Goal: Task Accomplishment & Management: Use online tool/utility

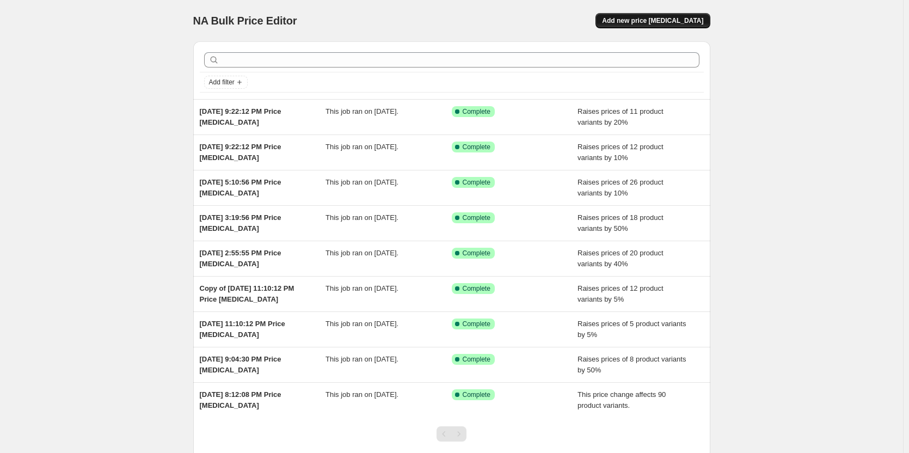
click at [658, 22] on span "Add new price [MEDICAL_DATA]" at bounding box center [652, 20] width 101 height 9
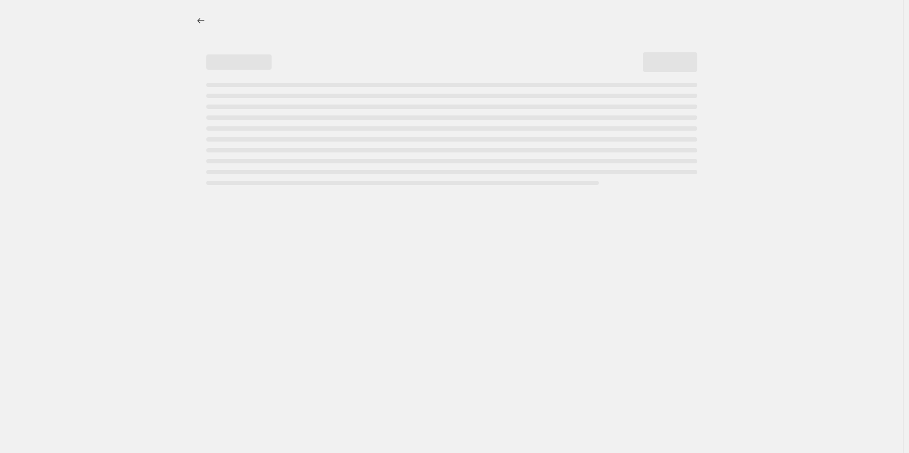
select select "percentage"
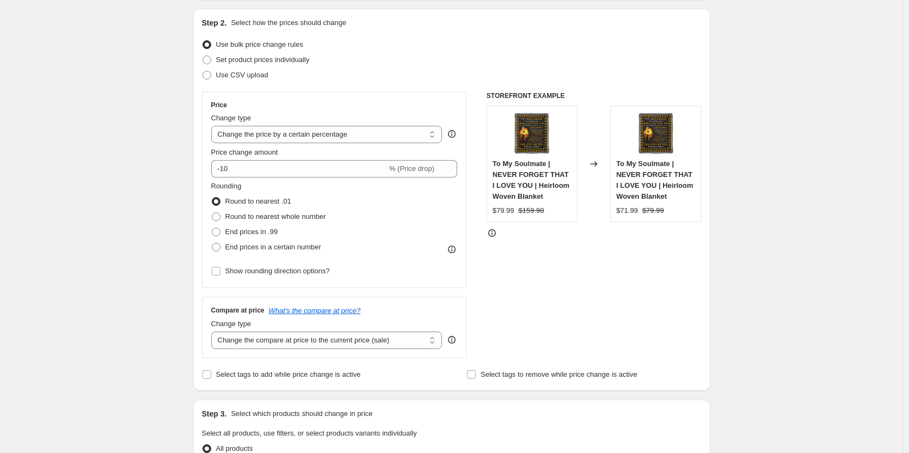
scroll to position [163, 0]
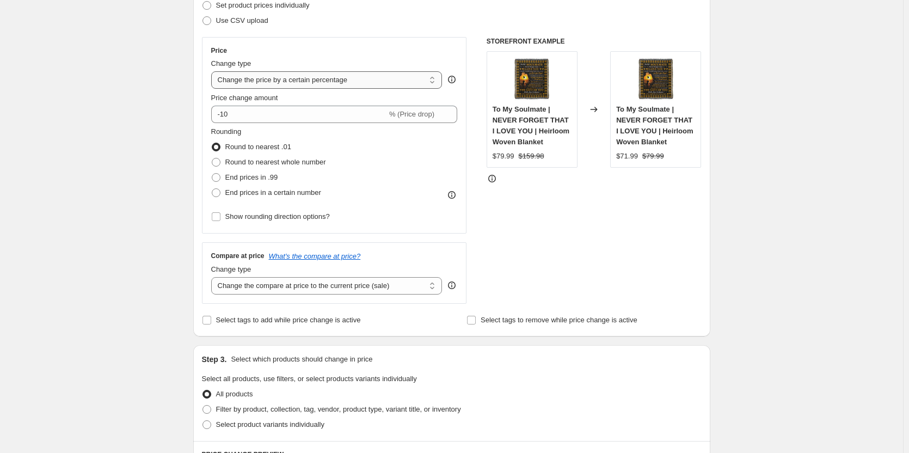
click at [297, 85] on select "Change the price to a certain amount Change the price by a certain amount Chang…" at bounding box center [326, 79] width 231 height 17
click at [403, 43] on div "Price Change type Change the price to a certain amount Change the price by a ce…" at bounding box center [334, 135] width 265 height 196
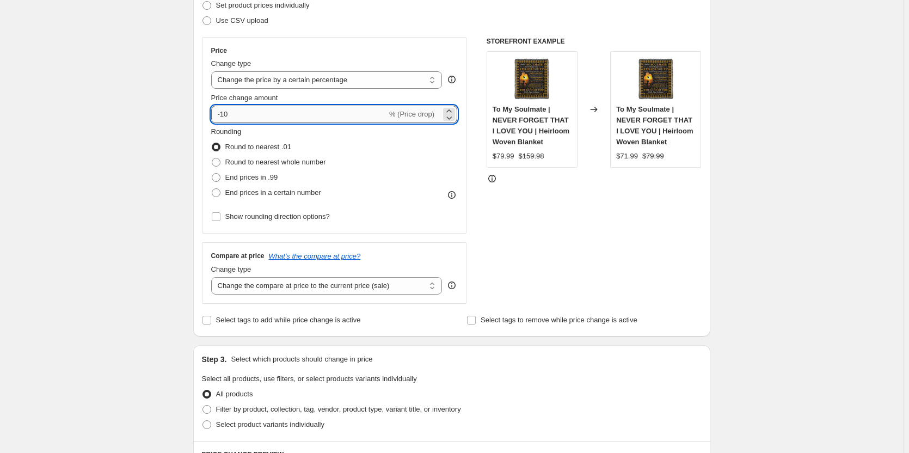
click at [351, 111] on input "-10" at bounding box center [299, 114] width 176 height 17
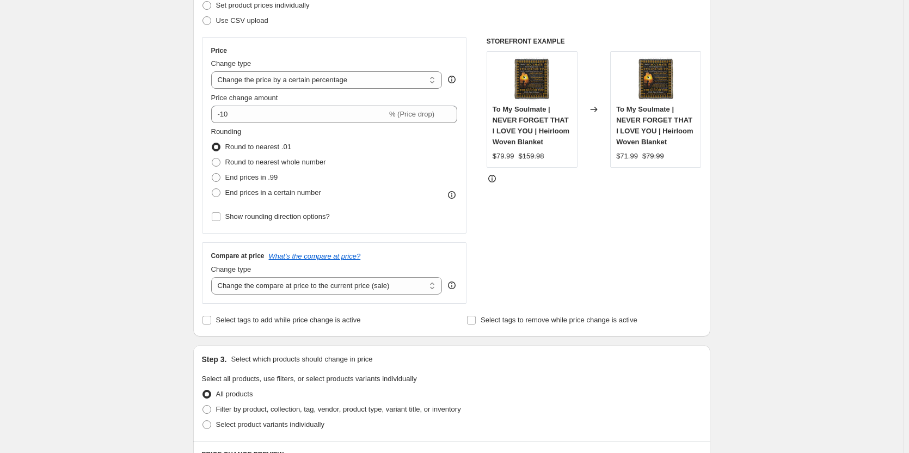
click at [352, 187] on div "Rounding Round to nearest .01 Round to nearest whole number End prices in .99 E…" at bounding box center [334, 163] width 246 height 74
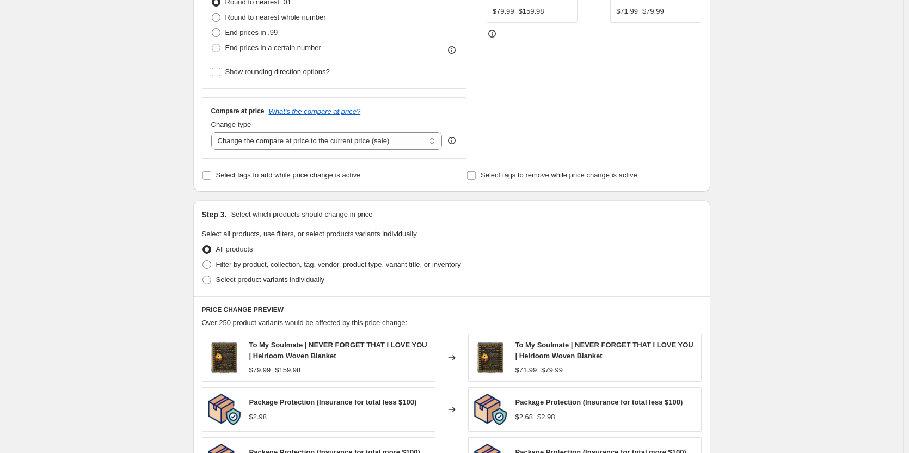
scroll to position [326, 0]
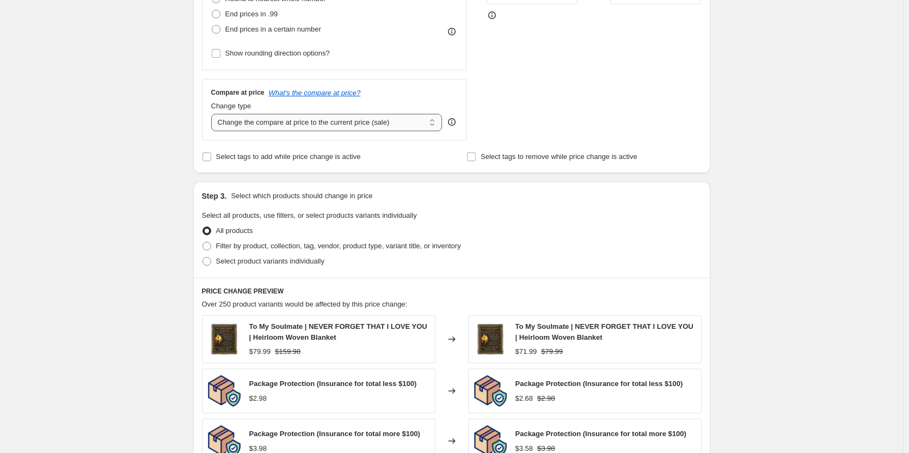
click at [349, 126] on select "Change the compare at price to the current price (sale) Change the compare at p…" at bounding box center [326, 122] width 231 height 17
click at [443, 87] on div "Compare at price What's the compare at price? Change type Change the compare at…" at bounding box center [334, 109] width 265 height 61
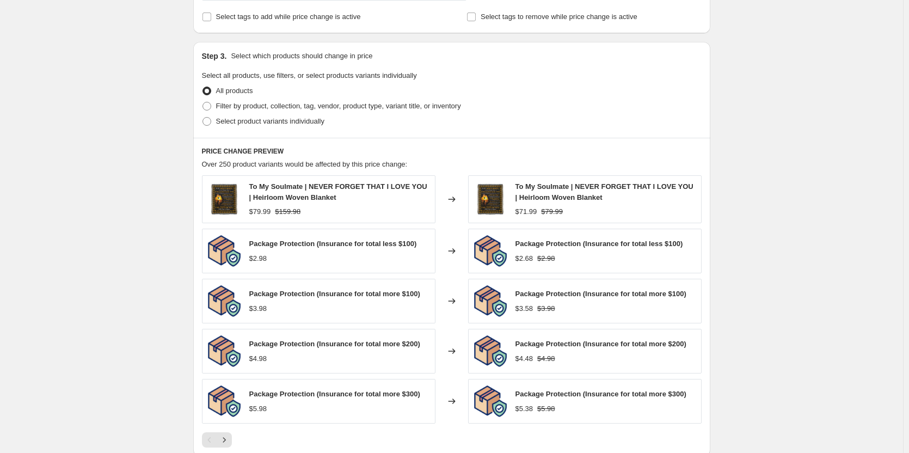
scroll to position [490, 0]
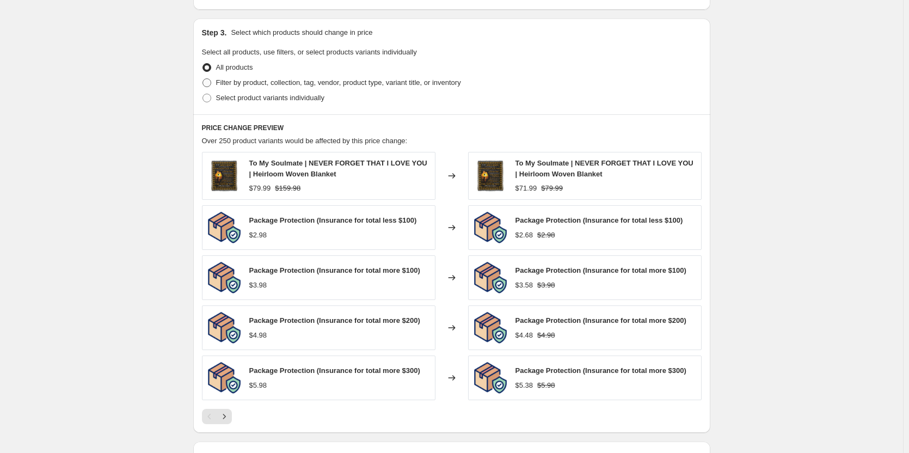
click at [209, 85] on span at bounding box center [206, 82] width 9 height 9
click at [203, 79] on input "Filter by product, collection, tag, vendor, product type, variant title, or inv…" at bounding box center [202, 78] width 1 height 1
radio input "true"
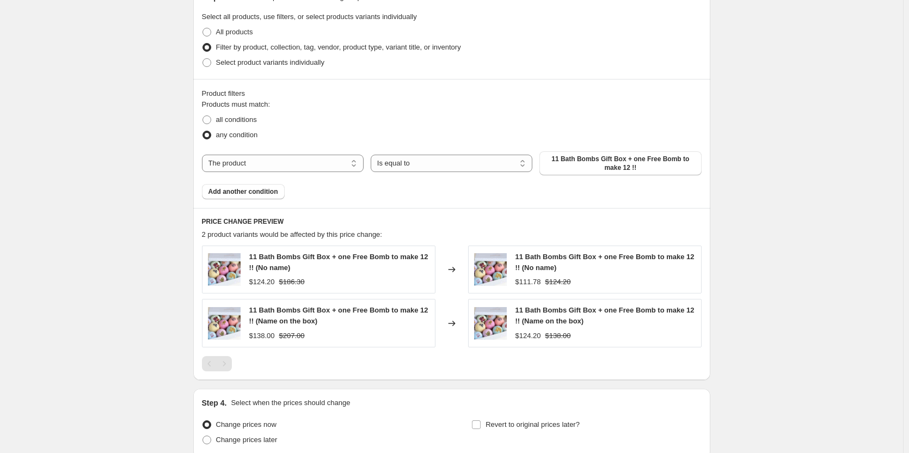
scroll to position [544, 0]
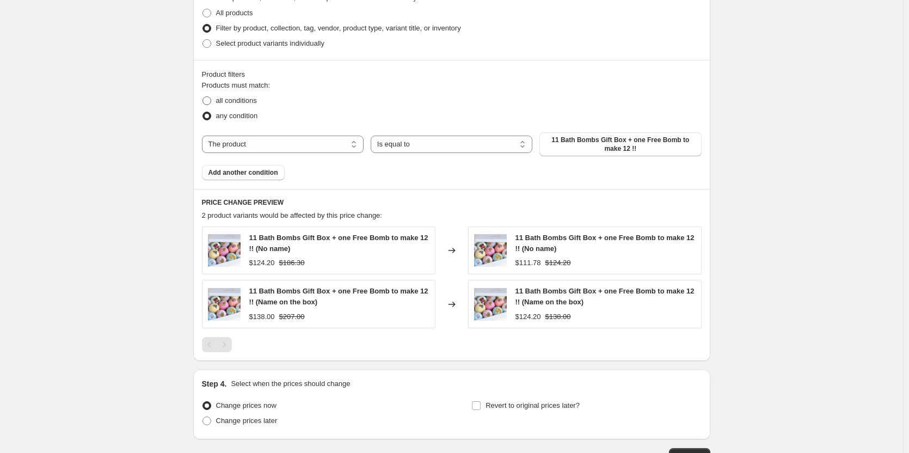
click at [205, 100] on span at bounding box center [206, 100] width 9 height 9
click at [203, 97] on input "all conditions" at bounding box center [202, 96] width 1 height 1
radio input "true"
click at [317, 145] on select "The product The product's collection The product's tag The product's vendor The…" at bounding box center [283, 143] width 162 height 17
select select "collection"
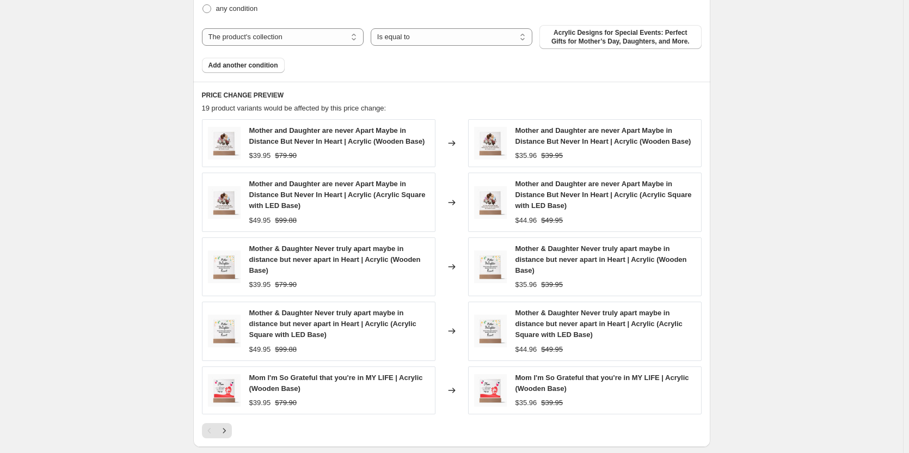
scroll to position [542, 0]
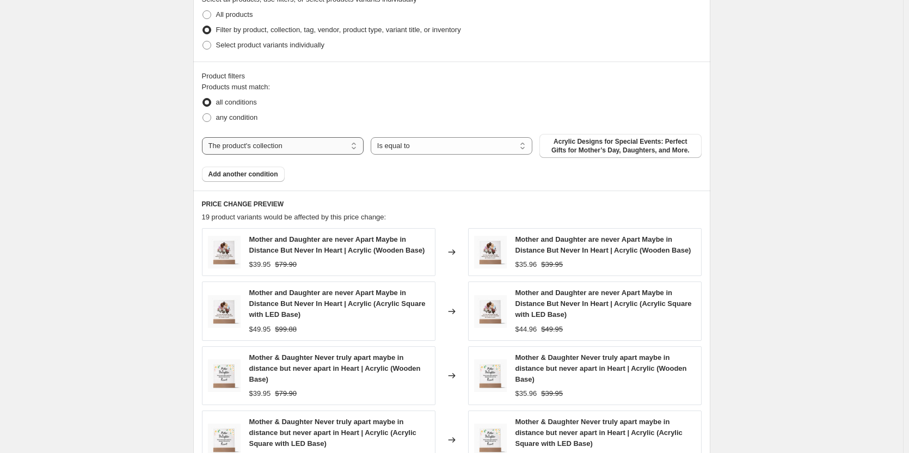
click at [344, 146] on select "The product The product's collection The product's tag The product's vendor The…" at bounding box center [283, 145] width 162 height 17
click at [597, 147] on span "Acrylic Designs for Special Events: Perfect Gifts for Mother’s Day, Daughters, …" at bounding box center [620, 145] width 149 height 17
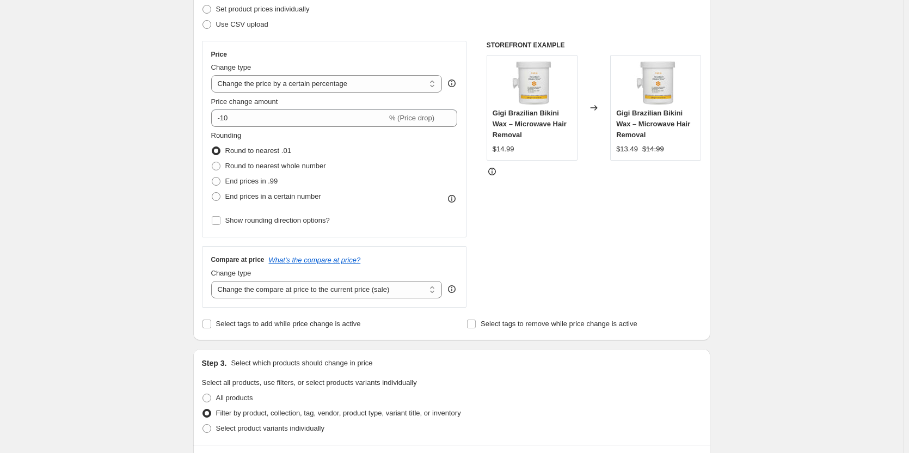
scroll to position [105, 0]
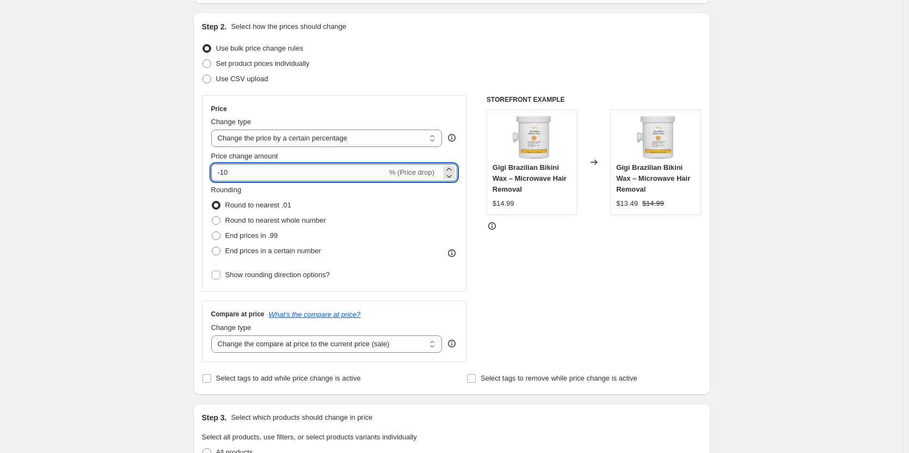
click at [337, 170] on input "-10" at bounding box center [299, 172] width 176 height 17
click at [452, 170] on icon at bounding box center [448, 175] width 11 height 11
click at [451, 168] on icon at bounding box center [448, 169] width 5 height 3
click at [452, 233] on div "Rounding Round to nearest .01 Round to nearest whole number End prices in .99 E…" at bounding box center [334, 221] width 246 height 74
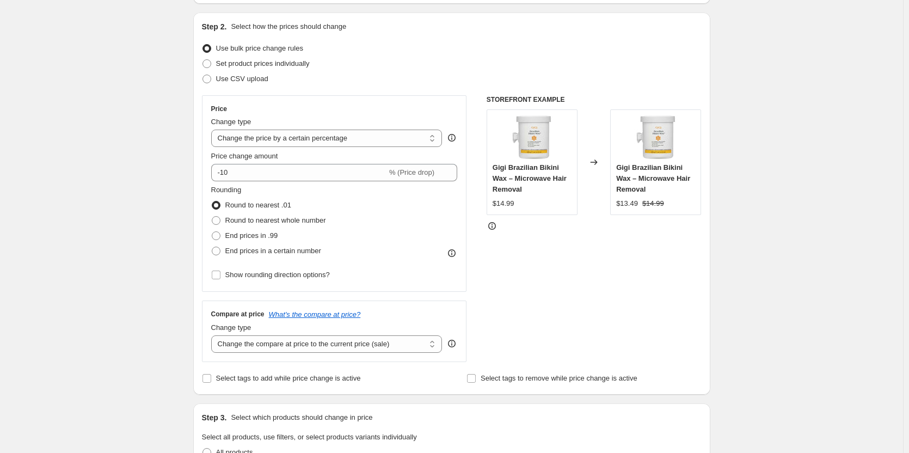
click at [428, 221] on div "Rounding Round to nearest .01 Round to nearest whole number End prices in .99 E…" at bounding box center [334, 221] width 246 height 74
click at [421, 212] on div "Rounding Round to nearest .01 Round to nearest whole number End prices in .99 E…" at bounding box center [334, 221] width 246 height 74
click at [432, 176] on span "% (Price drop)" at bounding box center [411, 172] width 45 height 8
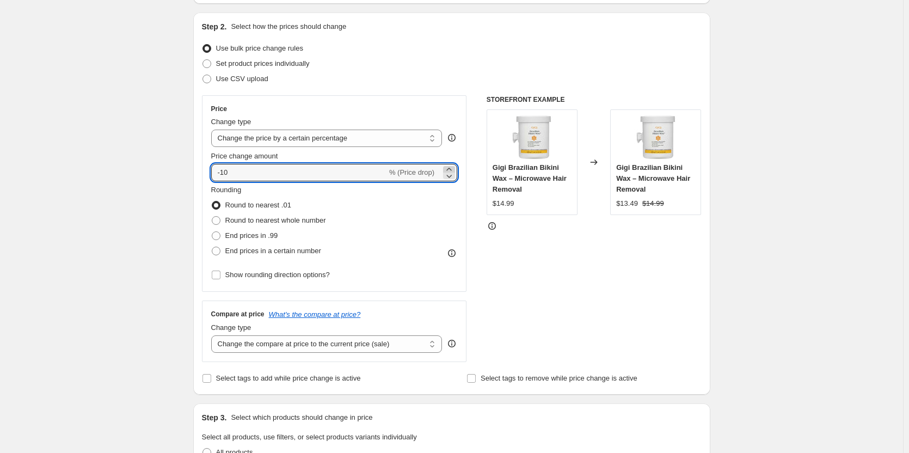
click at [451, 168] on icon at bounding box center [448, 169] width 11 height 11
click at [451, 167] on icon at bounding box center [448, 169] width 11 height 11
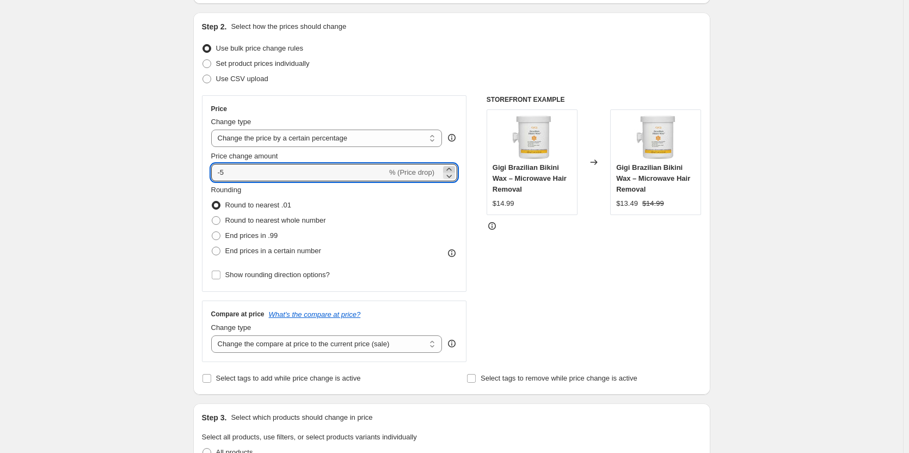
click at [451, 167] on icon at bounding box center [448, 169] width 11 height 11
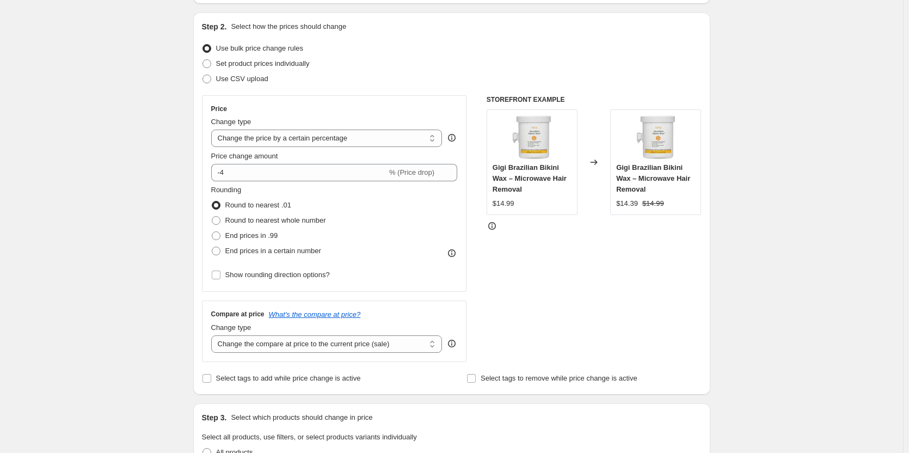
click at [420, 224] on div "Rounding Round to nearest .01 Round to nearest whole number End prices in .99 E…" at bounding box center [334, 221] width 246 height 74
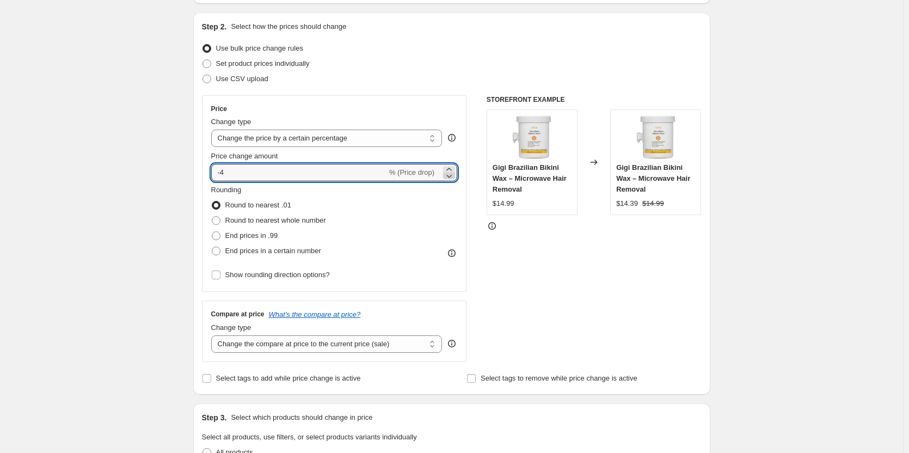
click at [449, 174] on icon at bounding box center [448, 175] width 11 height 11
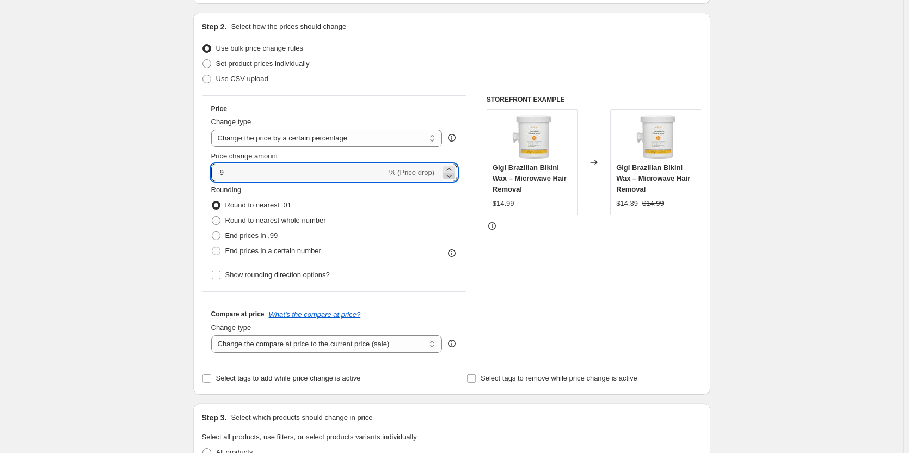
click at [449, 174] on icon at bounding box center [448, 175] width 11 height 11
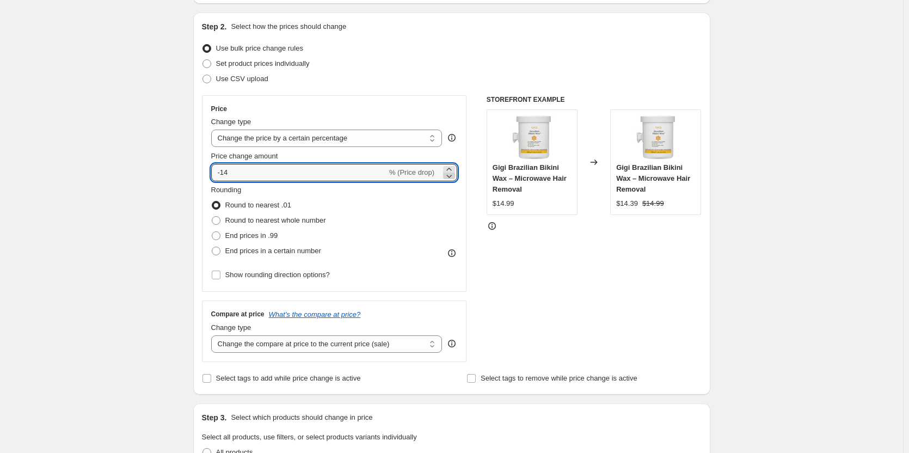
click at [449, 174] on icon at bounding box center [448, 175] width 11 height 11
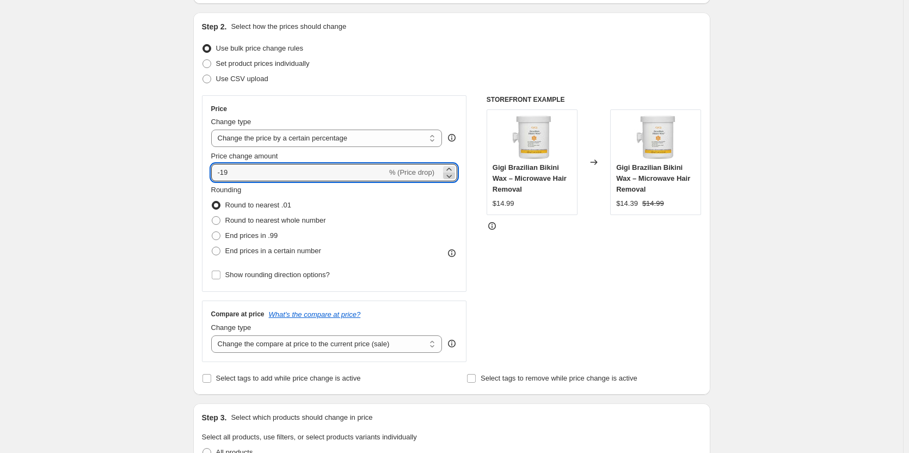
click at [449, 174] on icon at bounding box center [448, 175] width 11 height 11
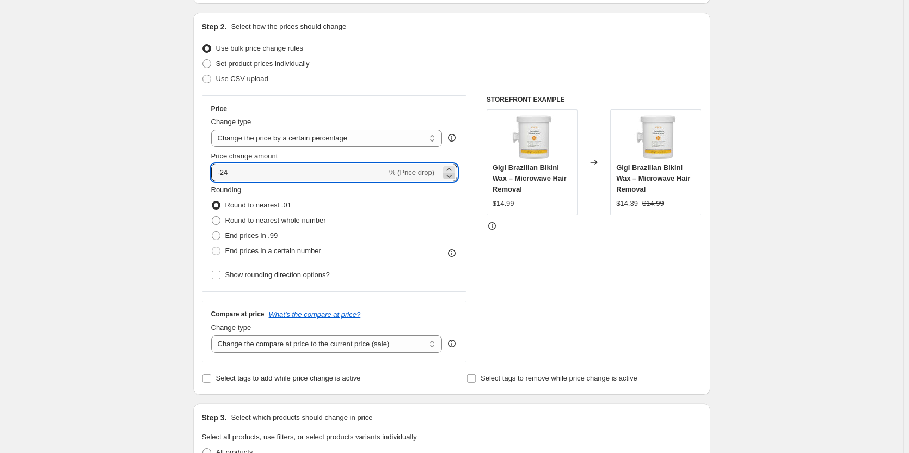
click at [449, 174] on icon at bounding box center [448, 175] width 11 height 11
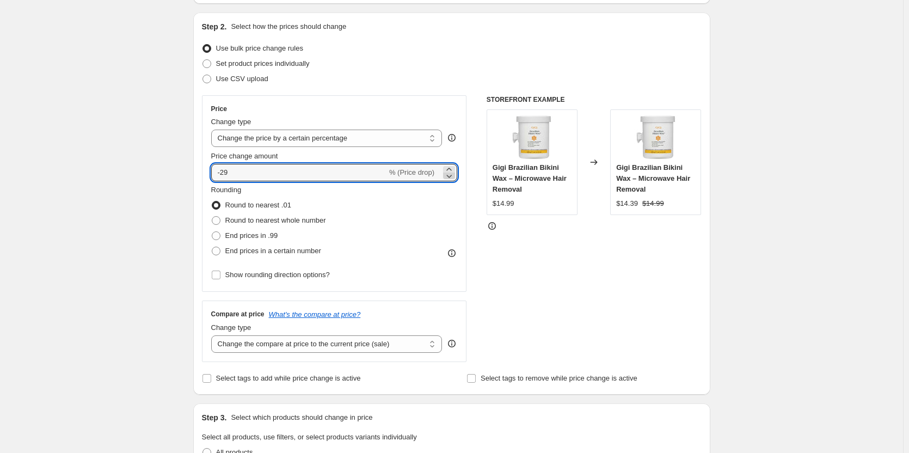
click at [454, 176] on icon at bounding box center [448, 175] width 11 height 11
click at [430, 217] on div "Rounding Round to nearest .01 Round to nearest whole number End prices in .99 E…" at bounding box center [334, 221] width 246 height 74
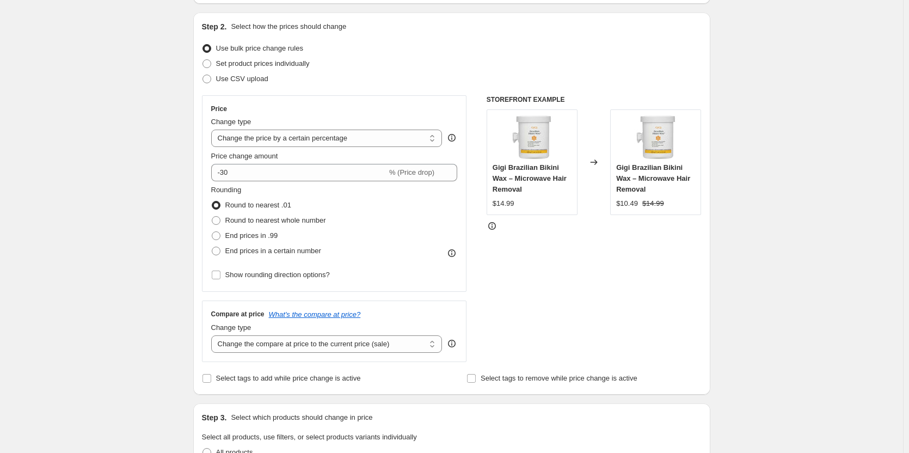
click at [631, 310] on div "STOREFRONT EXAMPLE Gigi Brazilian Bikini Wax – Microwave Hair Removal $14.99 Ch…" at bounding box center [593, 228] width 215 height 267
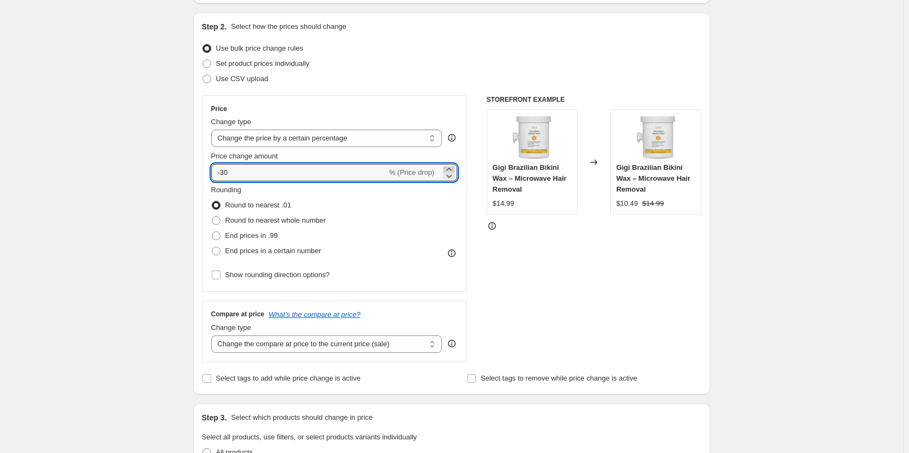
click at [450, 168] on icon at bounding box center [448, 169] width 11 height 11
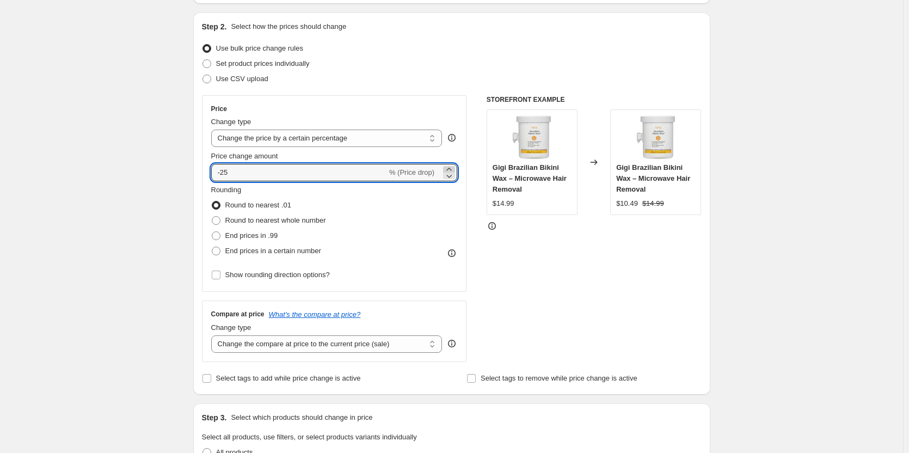
click at [450, 168] on icon at bounding box center [448, 169] width 11 height 11
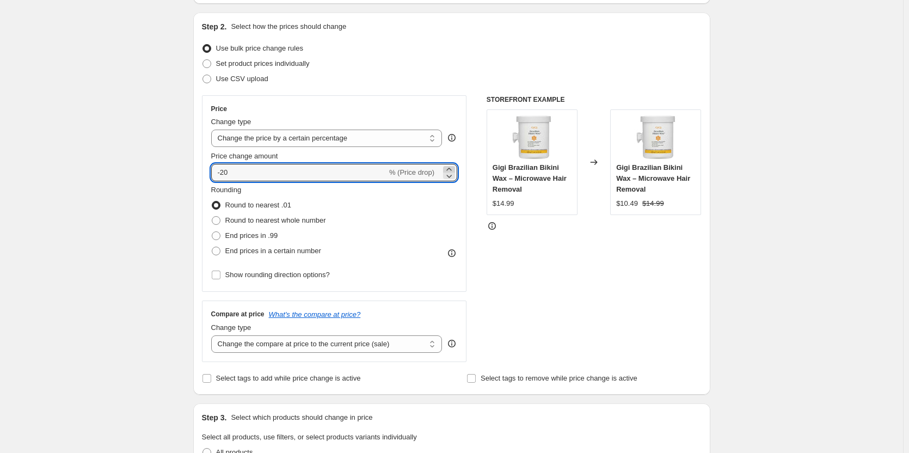
click at [450, 168] on icon at bounding box center [448, 169] width 11 height 11
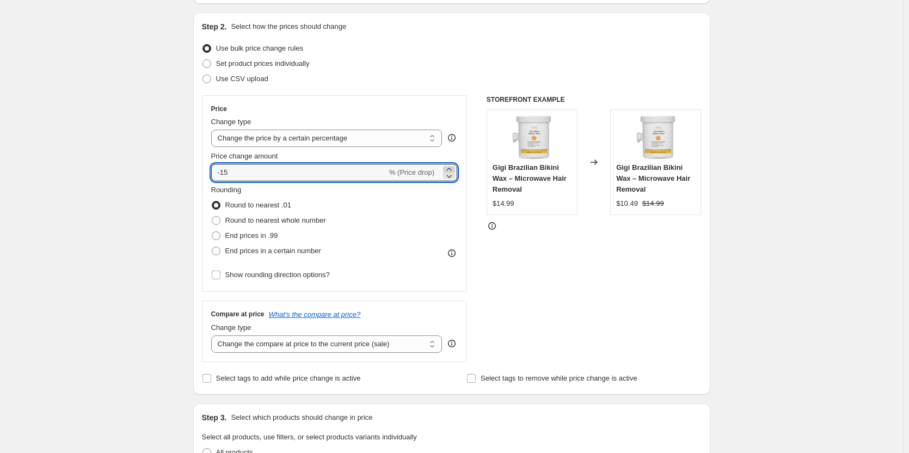
click at [450, 168] on icon at bounding box center [448, 169] width 11 height 11
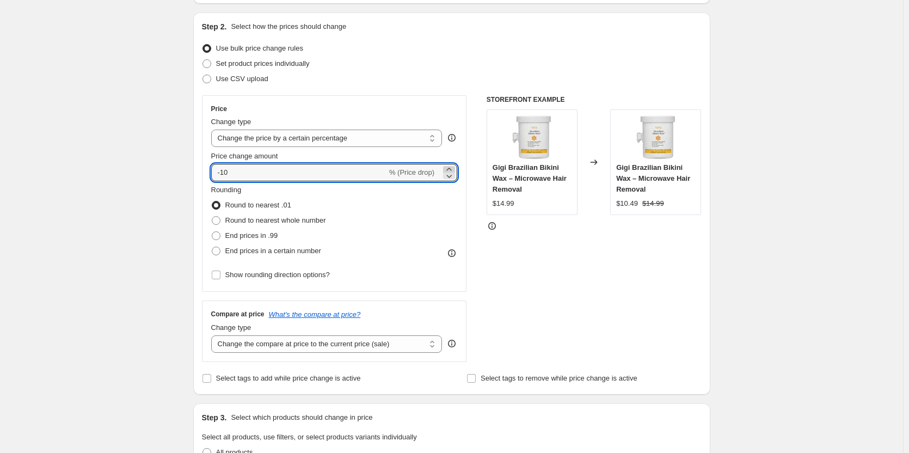
click at [450, 168] on icon at bounding box center [448, 169] width 11 height 11
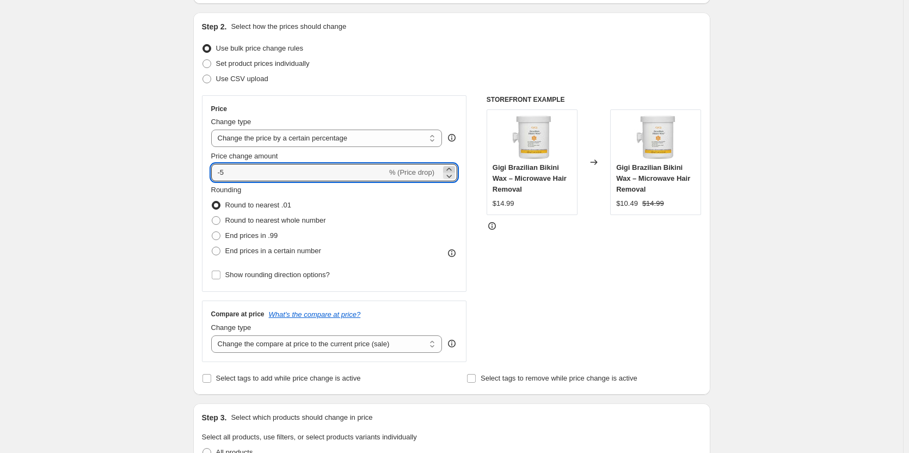
click at [450, 168] on icon at bounding box center [448, 169] width 11 height 11
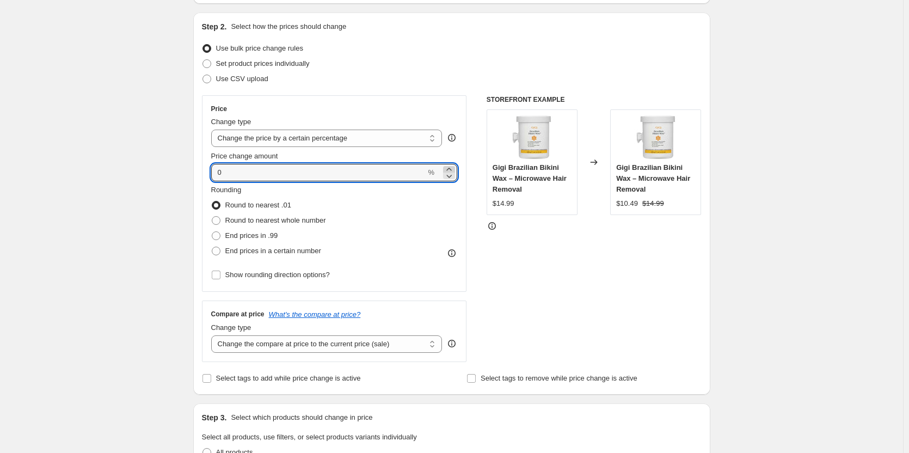
click at [450, 168] on icon at bounding box center [448, 169] width 11 height 11
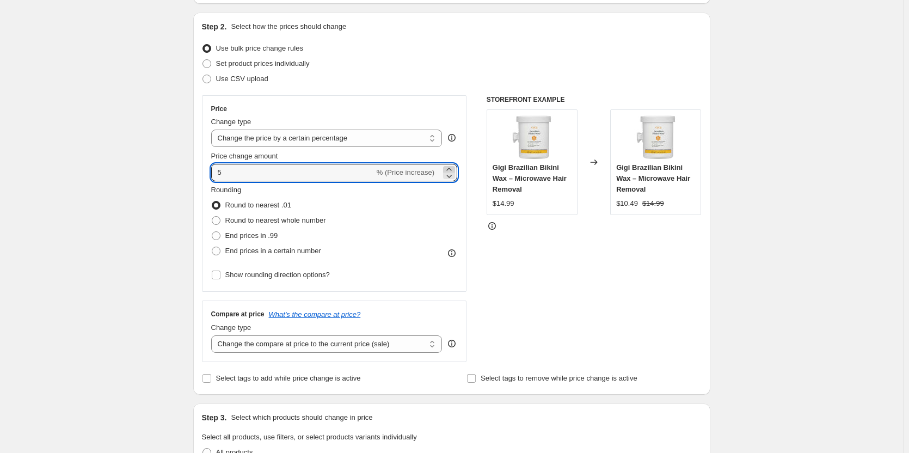
click at [450, 168] on icon at bounding box center [448, 169] width 11 height 11
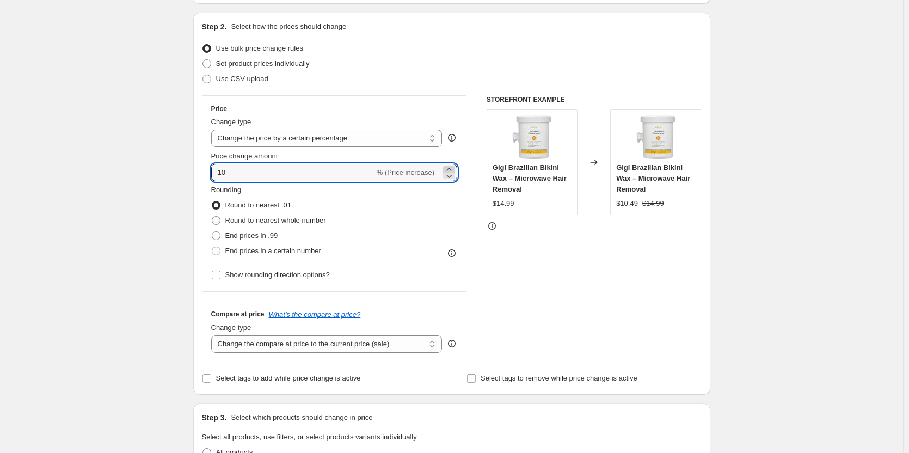
click at [450, 168] on icon at bounding box center [448, 169] width 11 height 11
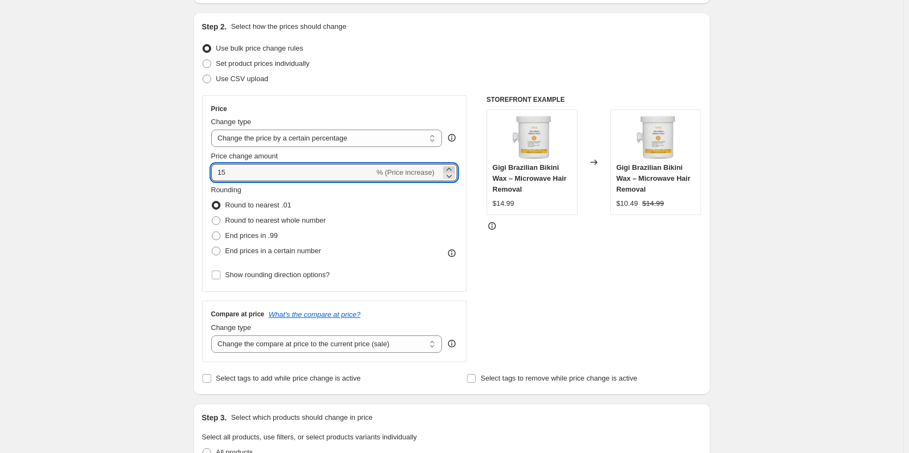
click at [450, 168] on icon at bounding box center [448, 169] width 11 height 11
click at [453, 171] on icon at bounding box center [448, 175] width 11 height 11
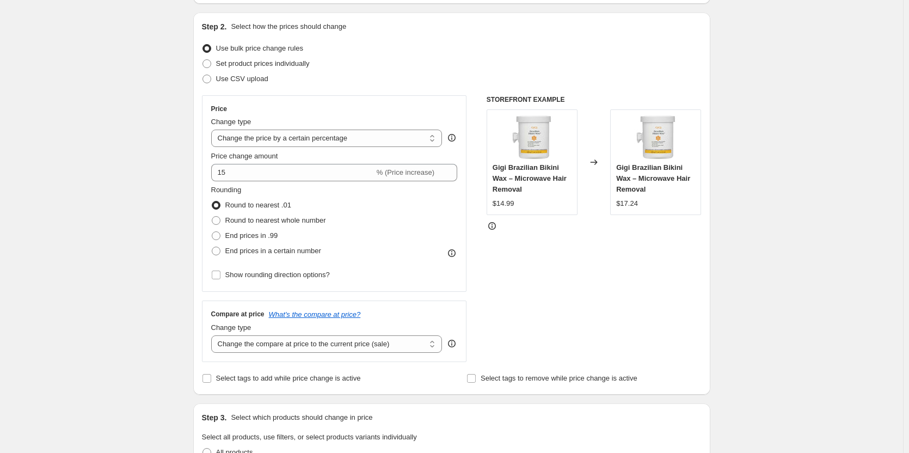
click at [461, 218] on div "Price Change type Change the price to a certain amount Change the price by a ce…" at bounding box center [334, 193] width 265 height 196
click at [578, 313] on div "STOREFRONT EXAMPLE Gigi Brazilian Bikini Wax – Microwave Hair Removal $14.99 Ch…" at bounding box center [593, 228] width 215 height 267
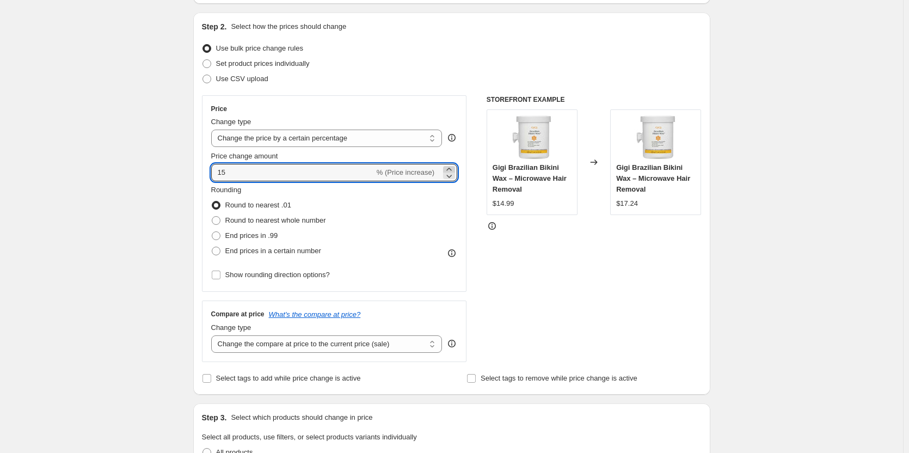
click at [452, 169] on icon at bounding box center [448, 169] width 11 height 11
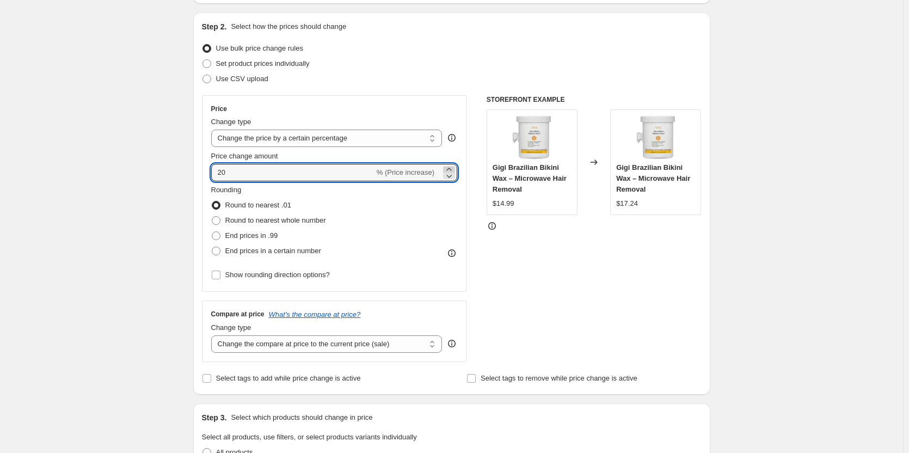
click at [452, 169] on icon at bounding box center [448, 169] width 11 height 11
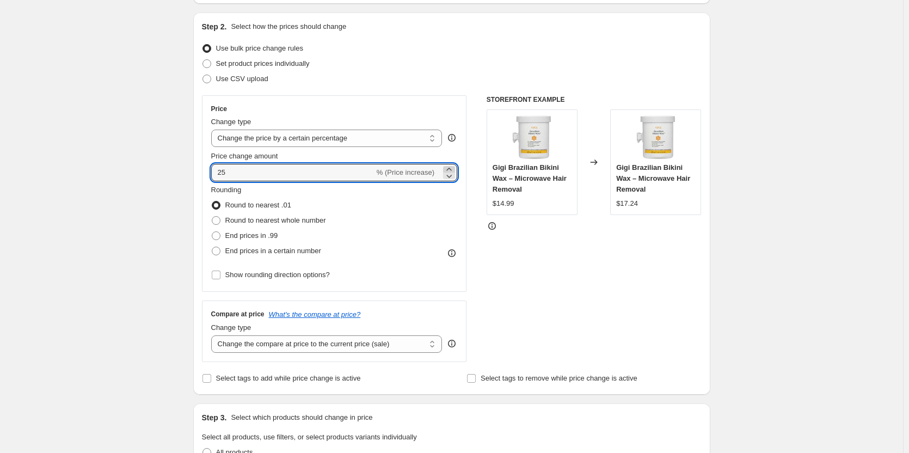
click at [452, 169] on icon at bounding box center [448, 169] width 11 height 11
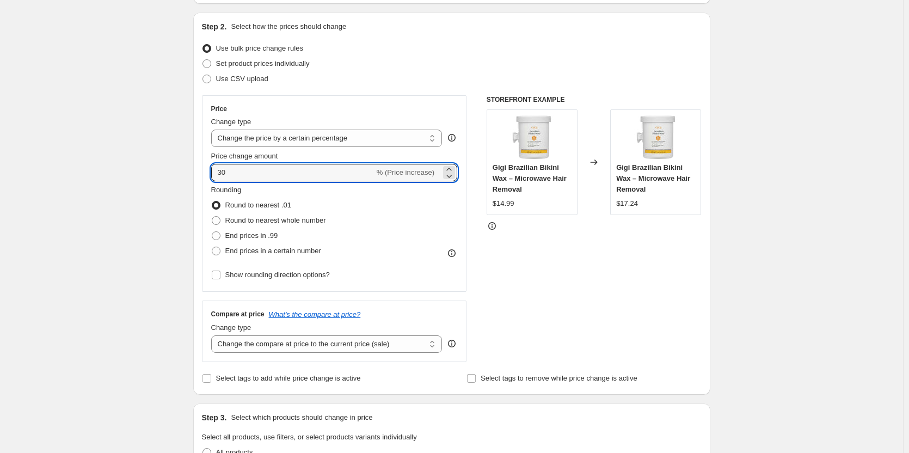
click at [501, 252] on div "STOREFRONT EXAMPLE Gigi Brazilian Bikini Wax – Microwave Hair Removal $14.99 Ch…" at bounding box center [593, 228] width 215 height 267
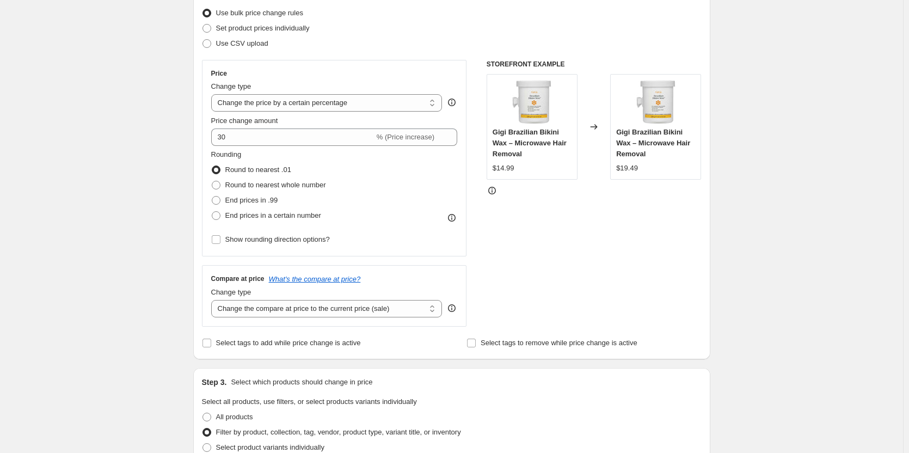
scroll to position [159, 0]
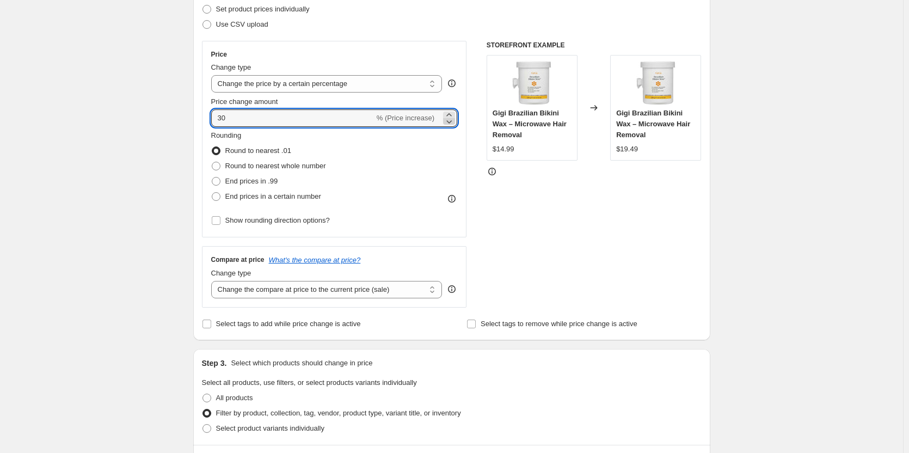
click at [451, 116] on icon at bounding box center [448, 121] width 11 height 11
click at [454, 122] on icon at bounding box center [448, 121] width 11 height 11
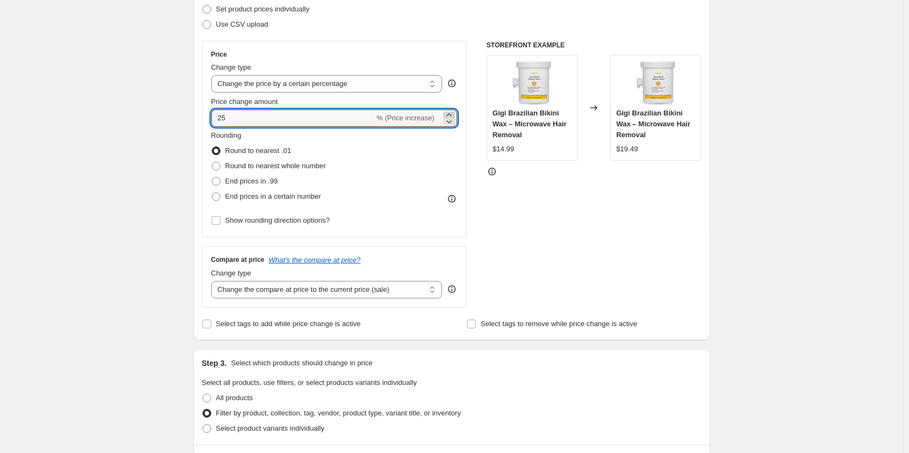
click at [454, 113] on icon at bounding box center [448, 114] width 11 height 11
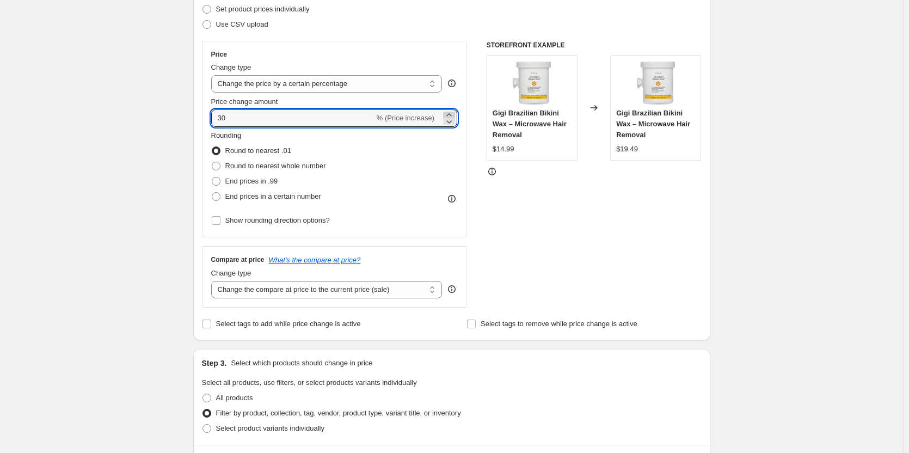
click at [454, 113] on icon at bounding box center [448, 114] width 11 height 11
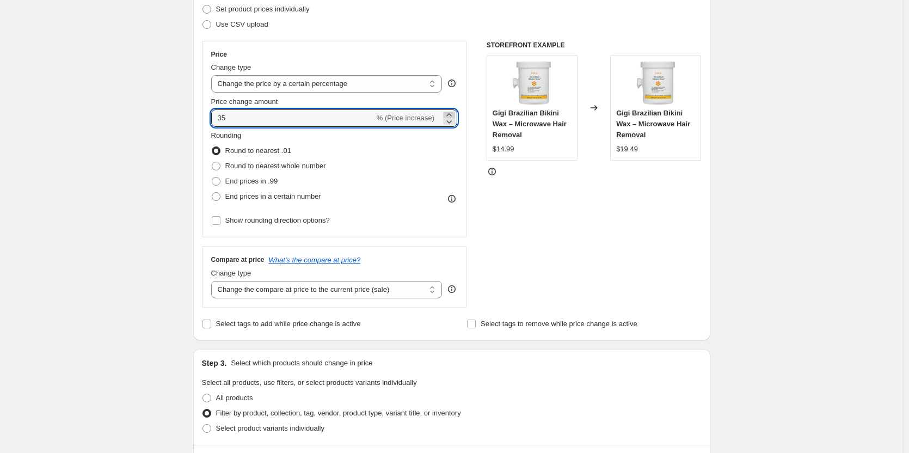
click at [454, 113] on icon at bounding box center [448, 114] width 11 height 11
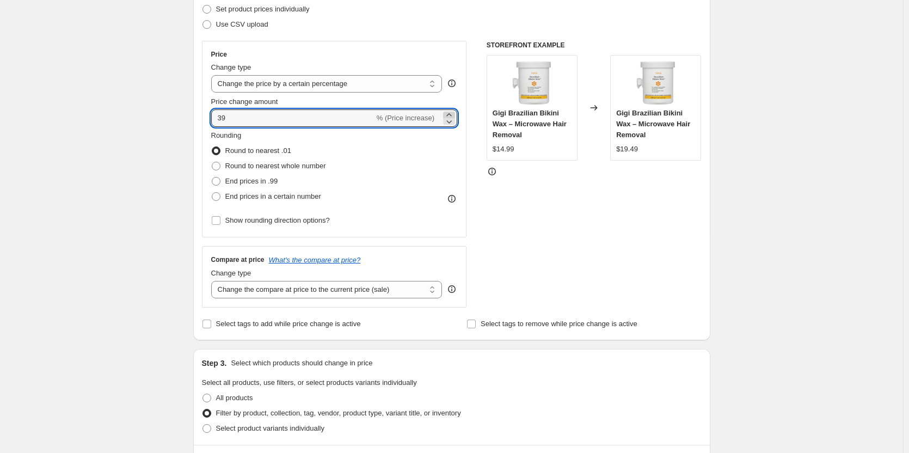
type input "40"
click at [522, 193] on div "STOREFRONT EXAMPLE Gigi Brazilian Bikini Wax – Microwave Hair Removal $14.99 Ch…" at bounding box center [593, 174] width 215 height 267
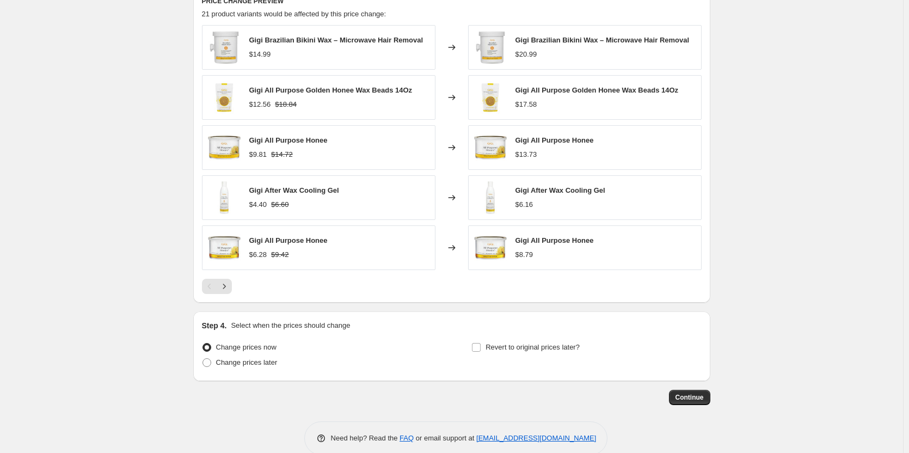
scroll to position [758, 0]
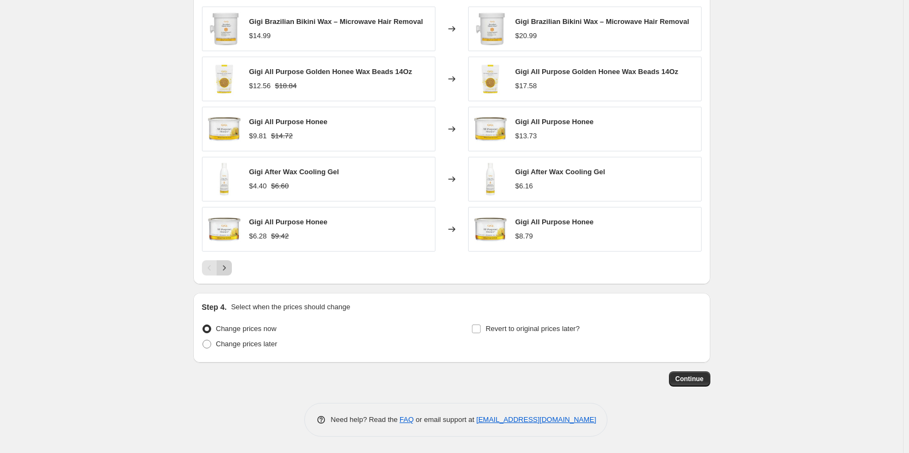
click at [230, 267] on icon "Next" at bounding box center [224, 267] width 11 height 11
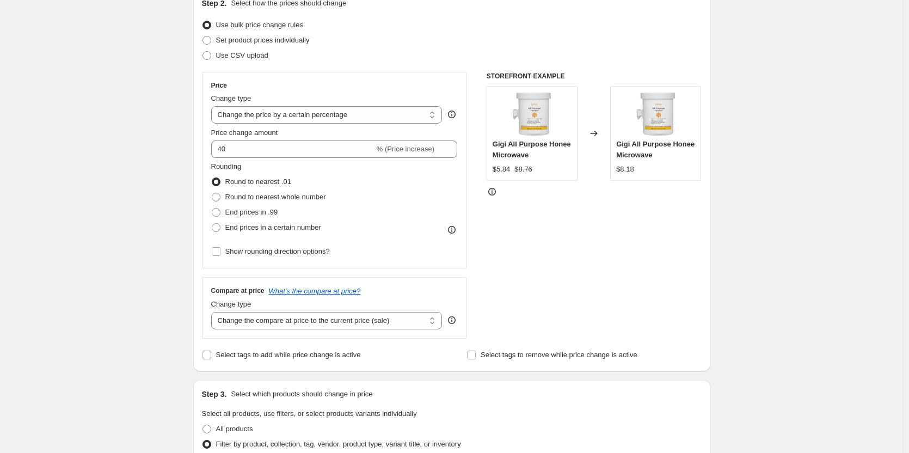
scroll to position [109, 0]
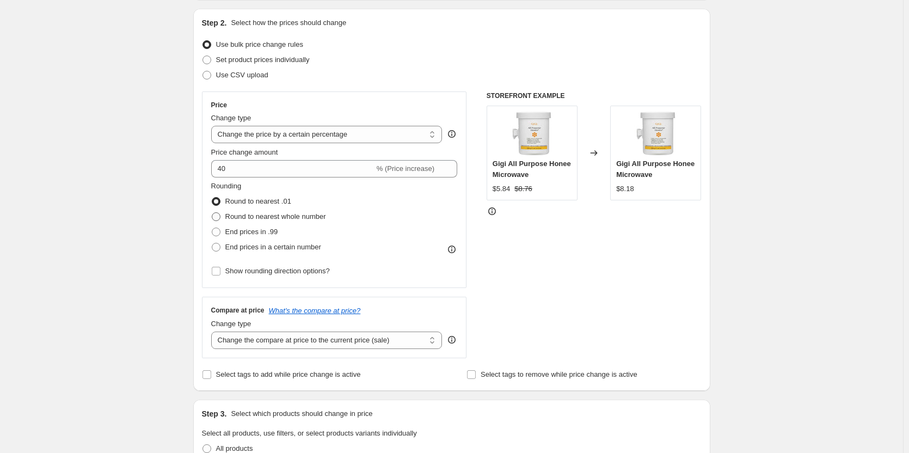
click at [304, 219] on span "Round to nearest whole number" at bounding box center [275, 216] width 101 height 8
click at [212, 213] on input "Round to nearest whole number" at bounding box center [212, 212] width 1 height 1
radio input "true"
click at [397, 226] on div "Rounding Round to nearest .01 Round to nearest whole number End prices in .99 E…" at bounding box center [334, 218] width 246 height 74
click at [267, 229] on span "End prices in .99" at bounding box center [251, 231] width 53 height 8
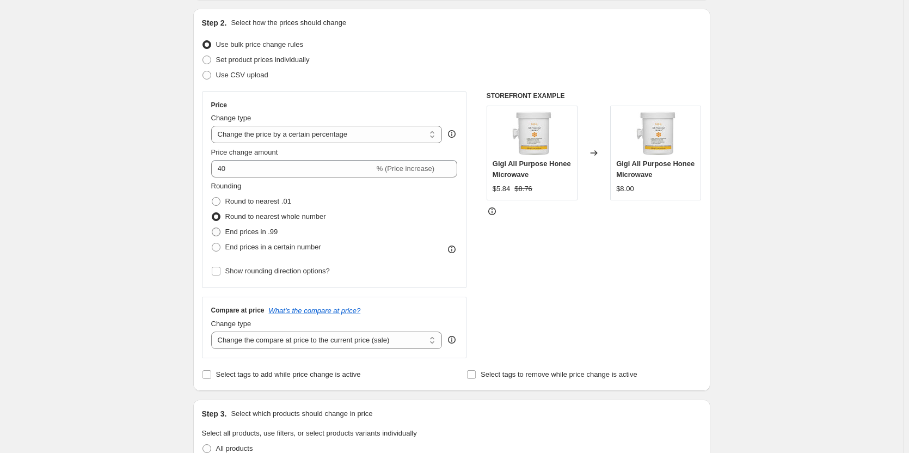
click at [212, 228] on input "End prices in .99" at bounding box center [212, 227] width 1 height 1
radio input "true"
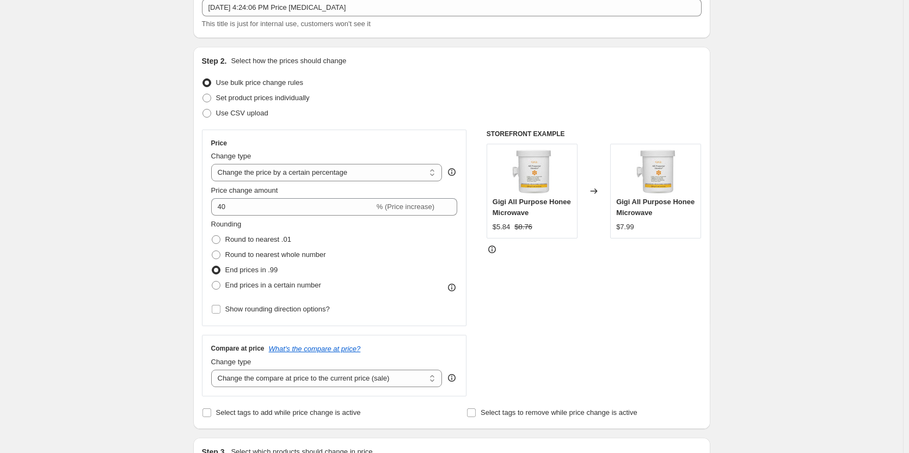
scroll to position [54, 0]
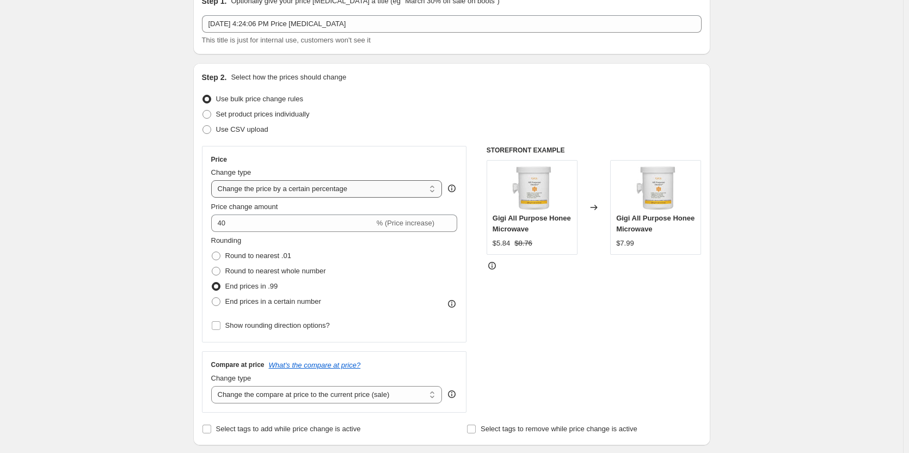
click at [368, 192] on select "Change the price to a certain amount Change the price by a certain amount Chang…" at bounding box center [326, 188] width 231 height 17
click at [213, 180] on select "Change the price to a certain amount Change the price by a certain amount Chang…" at bounding box center [326, 188] width 231 height 17
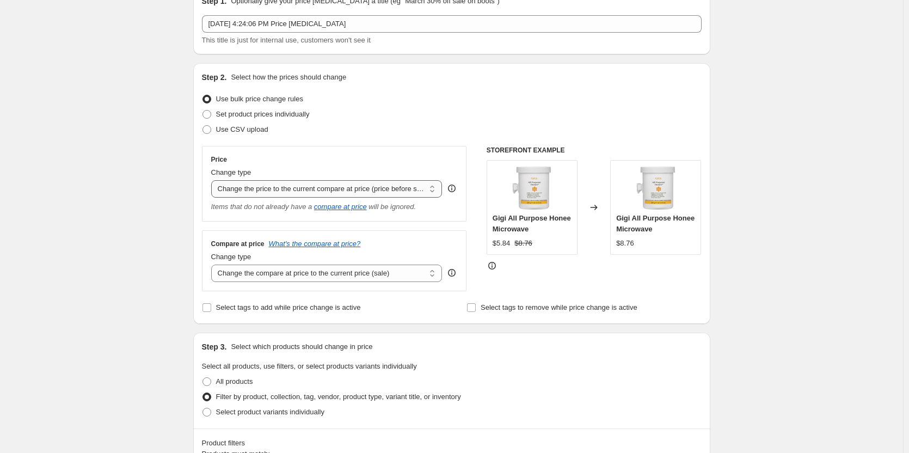
click at [391, 192] on select "Change the price to a certain amount Change the price by a certain amount Chang…" at bounding box center [326, 188] width 231 height 17
click at [213, 180] on select "Change the price to a certain amount Change the price by a certain amount Chang…" at bounding box center [326, 188] width 231 height 17
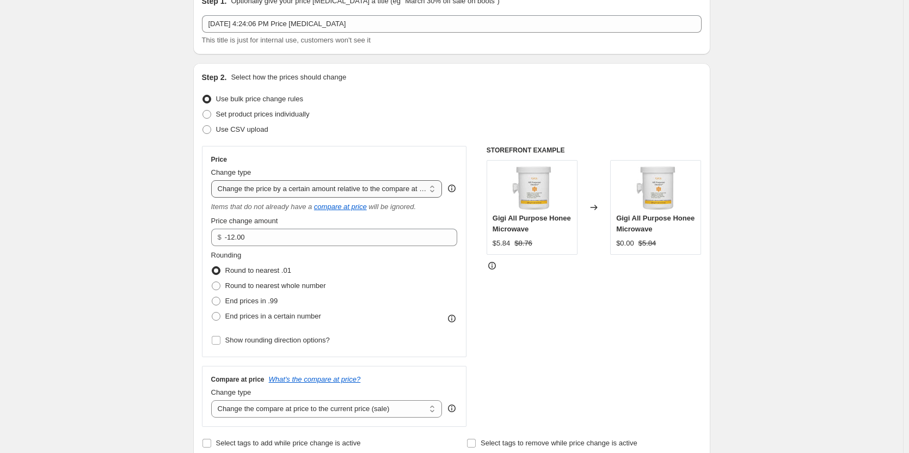
click at [396, 190] on select "Change the price to a certain amount Change the price by a certain amount Chang…" at bounding box center [326, 188] width 231 height 17
select select "pcap"
click at [213, 180] on select "Change the price to a certain amount Change the price by a certain amount Chang…" at bounding box center [326, 188] width 231 height 17
type input "-20"
click at [410, 193] on select "Change the price to a certain amount Change the price by a certain amount Chang…" at bounding box center [326, 188] width 231 height 17
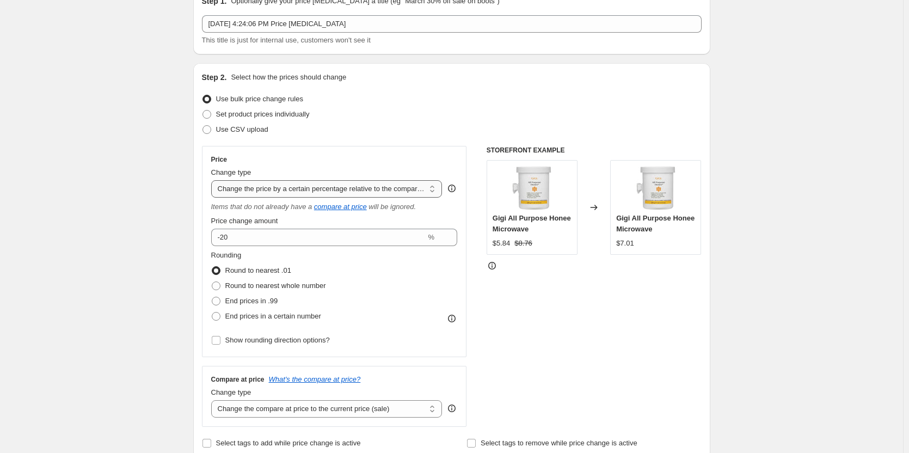
select select "pc"
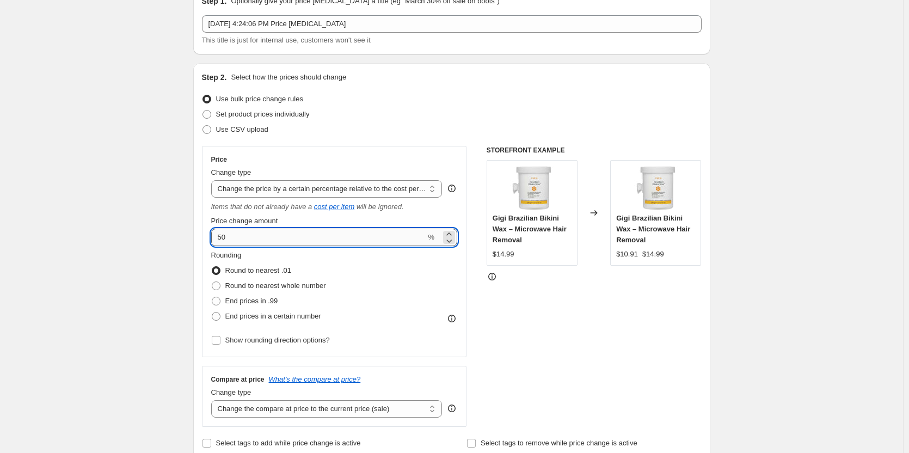
click at [368, 240] on input "50" at bounding box center [318, 237] width 215 height 17
click at [451, 230] on icon at bounding box center [448, 234] width 11 height 11
click at [451, 232] on icon at bounding box center [448, 234] width 11 height 11
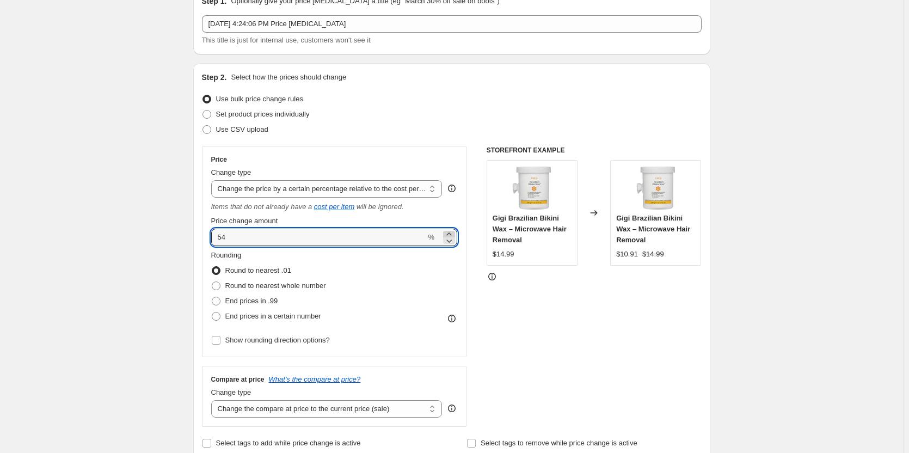
click at [451, 232] on icon at bounding box center [448, 234] width 11 height 11
click at [429, 281] on div "Rounding Round to nearest .01 Round to nearest whole number End prices in .99 E…" at bounding box center [334, 287] width 246 height 74
click at [452, 235] on icon at bounding box center [448, 234] width 11 height 11
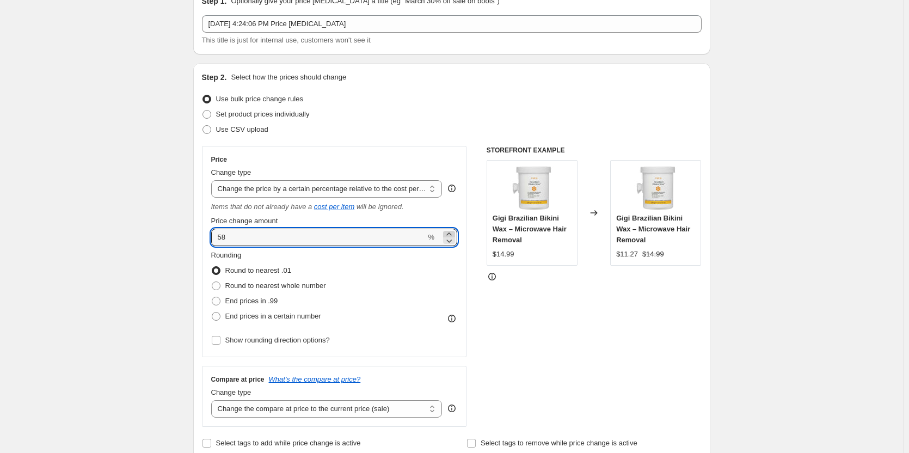
click at [452, 235] on icon at bounding box center [448, 234] width 11 height 11
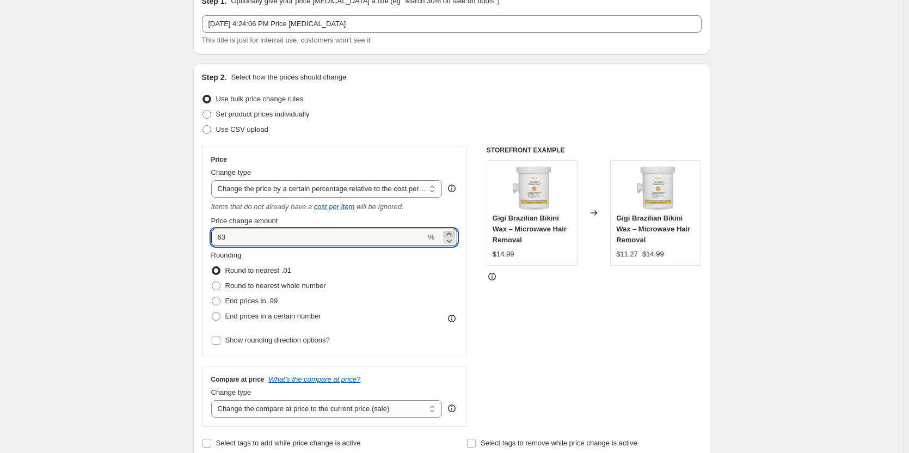
click at [452, 235] on icon at bounding box center [448, 234] width 11 height 11
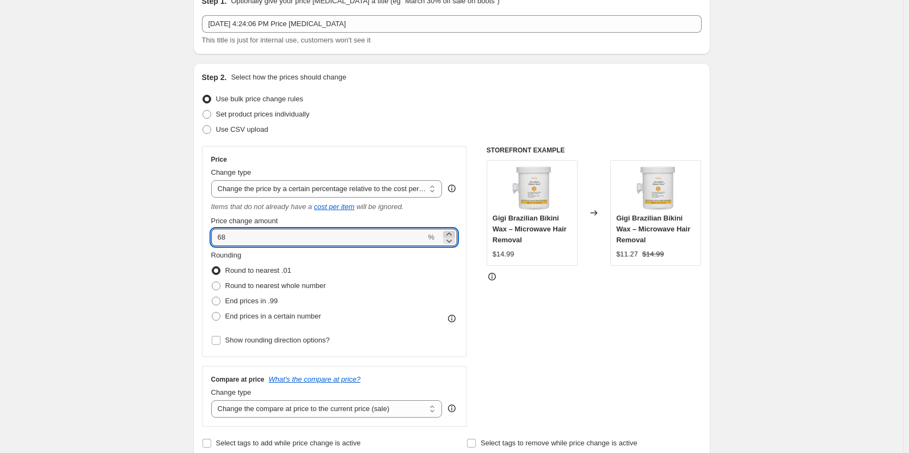
click at [452, 235] on icon at bounding box center [448, 234] width 11 height 11
type input "70"
click at [425, 300] on div "Rounding Round to nearest .01 Round to nearest whole number End prices in .99 E…" at bounding box center [334, 287] width 246 height 74
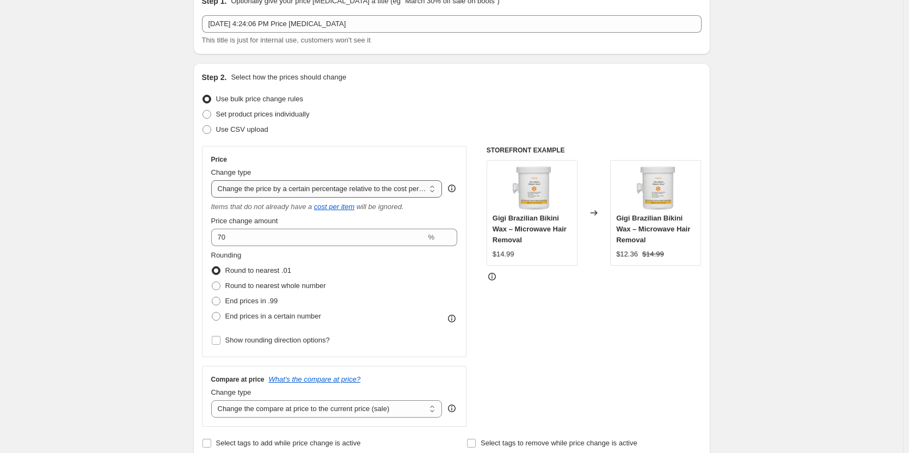
click at [385, 193] on select "Change the price to a certain amount Change the price by a certain amount Chang…" at bounding box center [326, 188] width 231 height 17
select select "percentage"
click at [213, 180] on select "Change the price to a certain amount Change the price by a certain amount Chang…" at bounding box center [326, 188] width 231 height 17
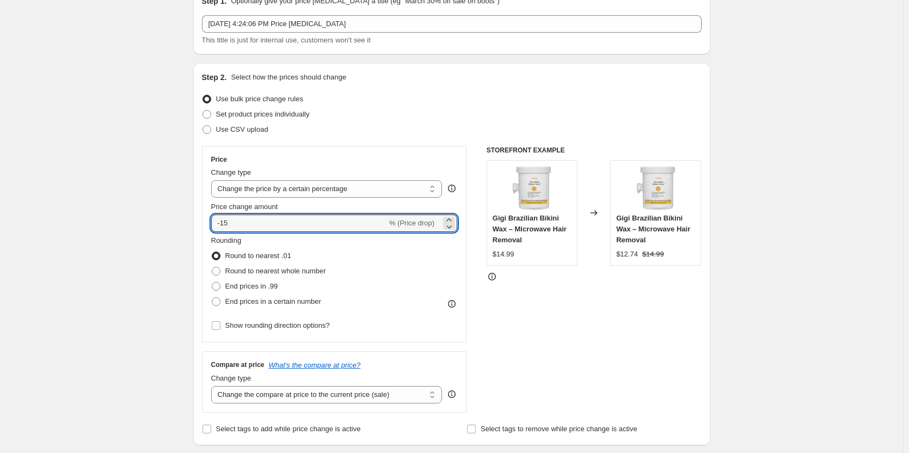
drag, startPoint x: 291, startPoint y: 223, endPoint x: 144, endPoint y: 218, distance: 147.6
type input "40"
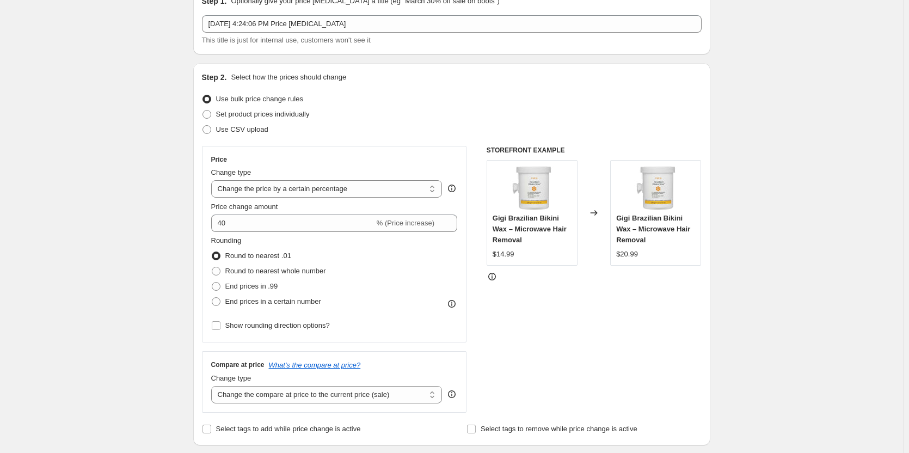
click at [430, 288] on div "Rounding Round to nearest .01 Round to nearest whole number End prices in .99 E…" at bounding box center [334, 272] width 246 height 74
click at [515, 307] on div "STOREFRONT EXAMPLE Gigi Brazilian Bikini Wax – Microwave Hair Removal $14.99 Ch…" at bounding box center [593, 279] width 215 height 267
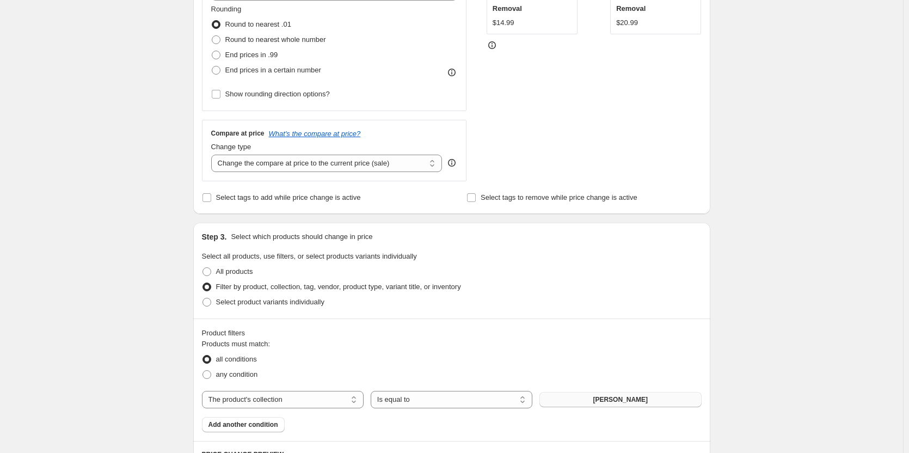
scroll to position [218, 0]
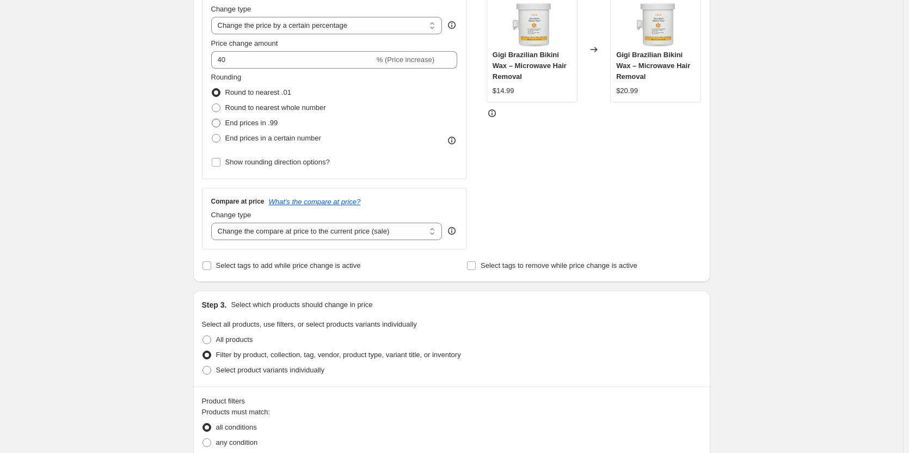
click at [271, 119] on span "End prices in .99" at bounding box center [251, 123] width 53 height 8
click at [212, 119] on input "End prices in .99" at bounding box center [212, 119] width 1 height 1
radio input "true"
click at [482, 171] on div "Price Change type Change the price to a certain amount Change the price by a ce…" at bounding box center [451, 116] width 499 height 267
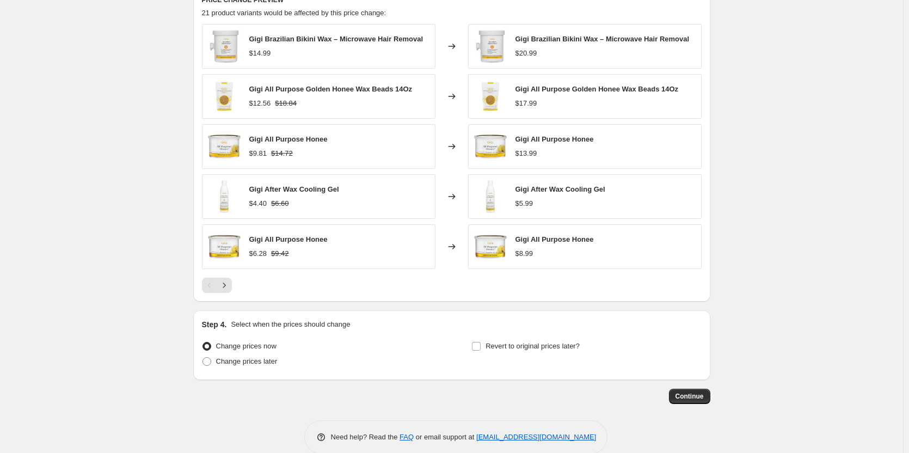
scroll to position [758, 0]
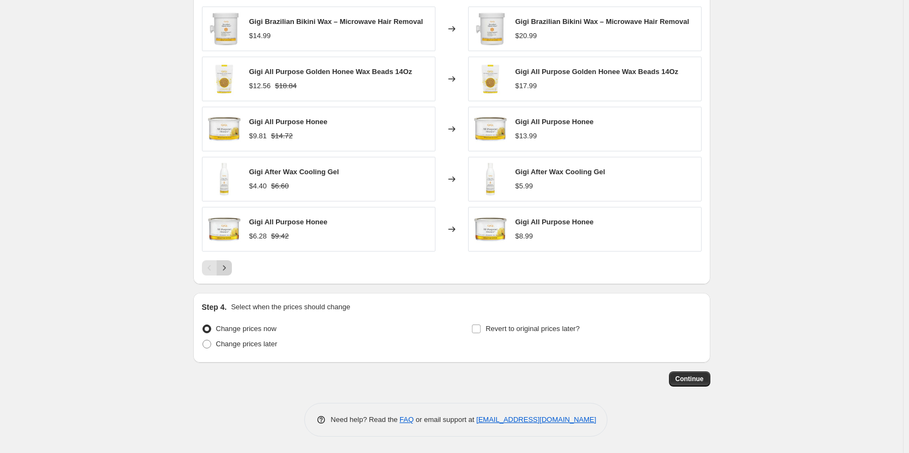
click at [225, 266] on icon "Next" at bounding box center [224, 267] width 11 height 11
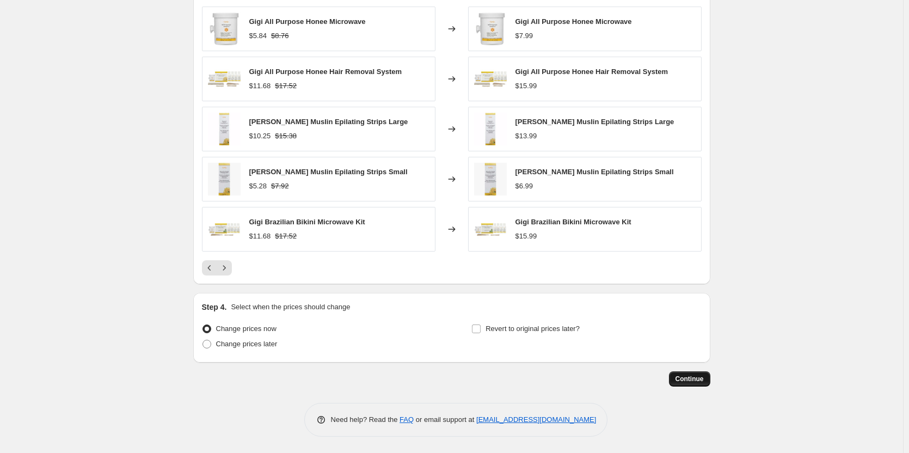
click at [681, 384] on button "Continue" at bounding box center [689, 378] width 41 height 15
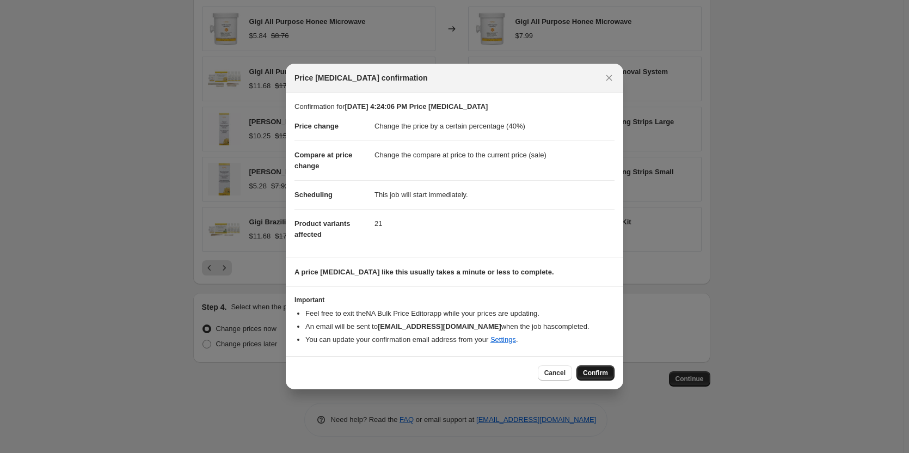
click at [607, 376] on span "Confirm" at bounding box center [595, 372] width 25 height 9
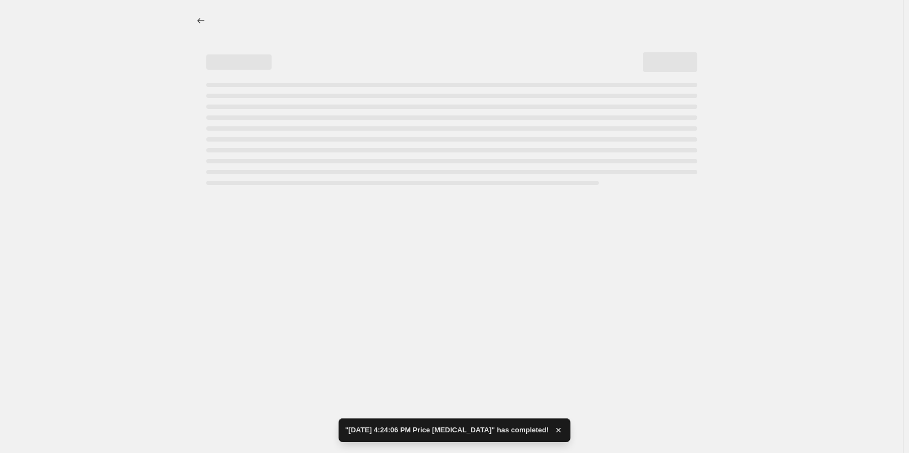
select select "percentage"
select select "collection"
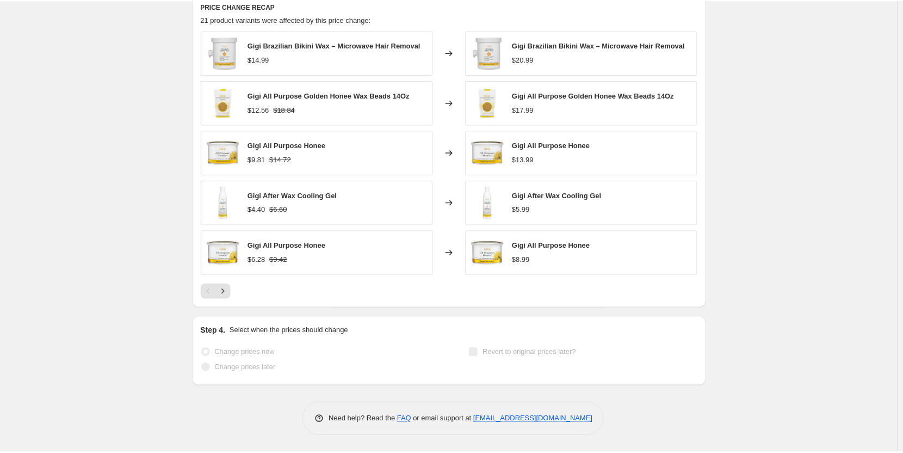
scroll to position [783, 0]
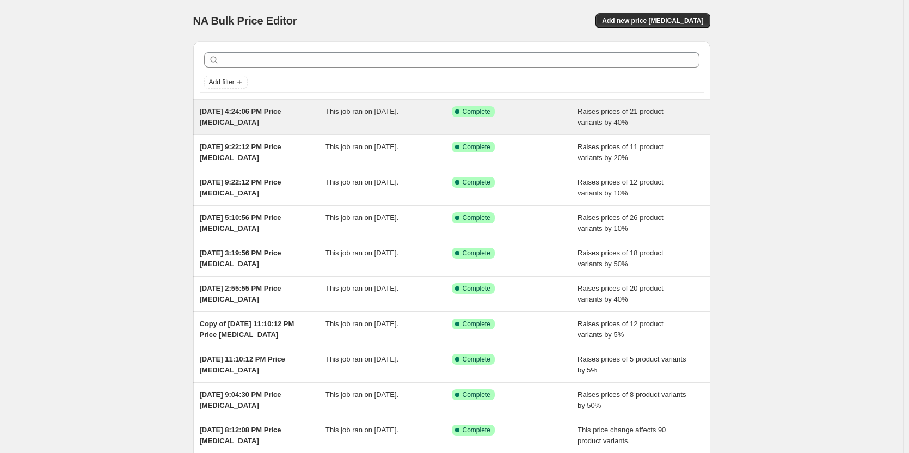
click at [553, 112] on div "Success Complete Complete" at bounding box center [507, 111] width 110 height 11
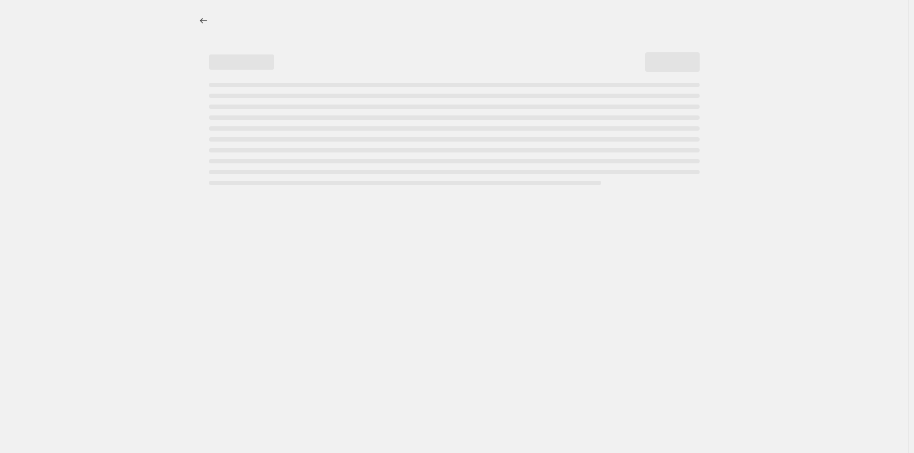
select select "percentage"
select select "collection"
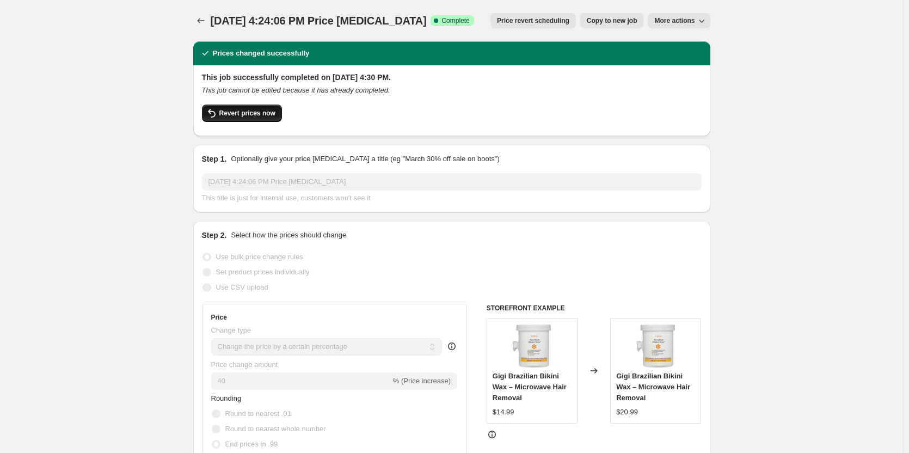
click at [262, 114] on span "Revert prices now" at bounding box center [247, 113] width 56 height 9
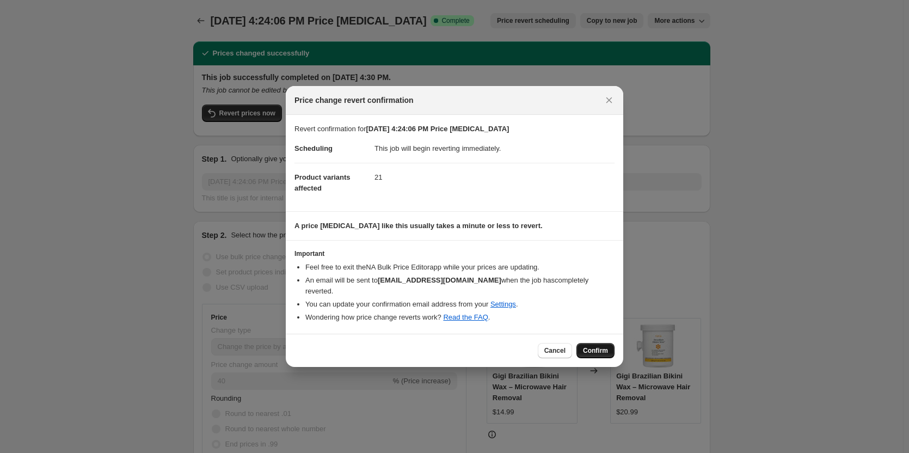
click at [600, 355] on button "Confirm" at bounding box center [595, 350] width 38 height 15
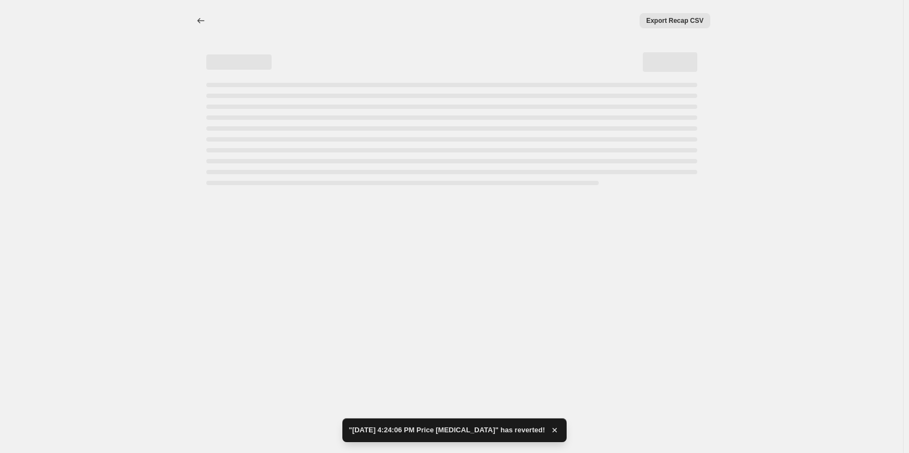
select select "percentage"
select select "collection"
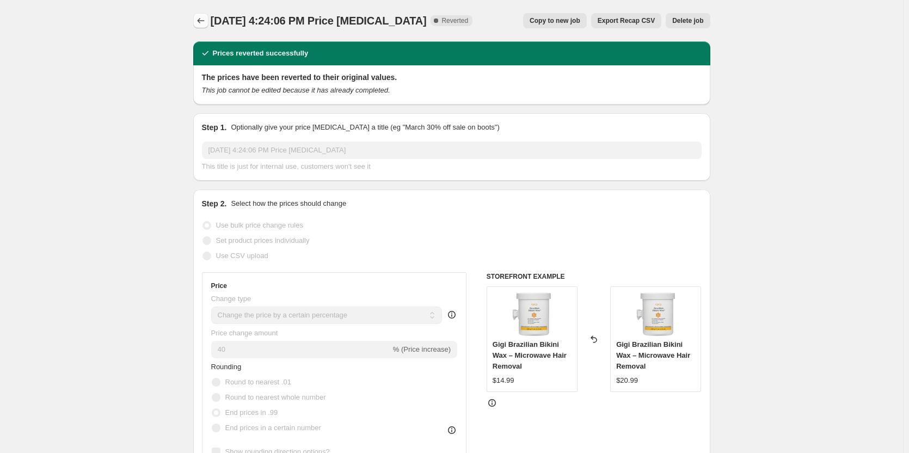
click at [206, 23] on icon "Price change jobs" at bounding box center [200, 20] width 11 height 11
